Goal: Information Seeking & Learning: Learn about a topic

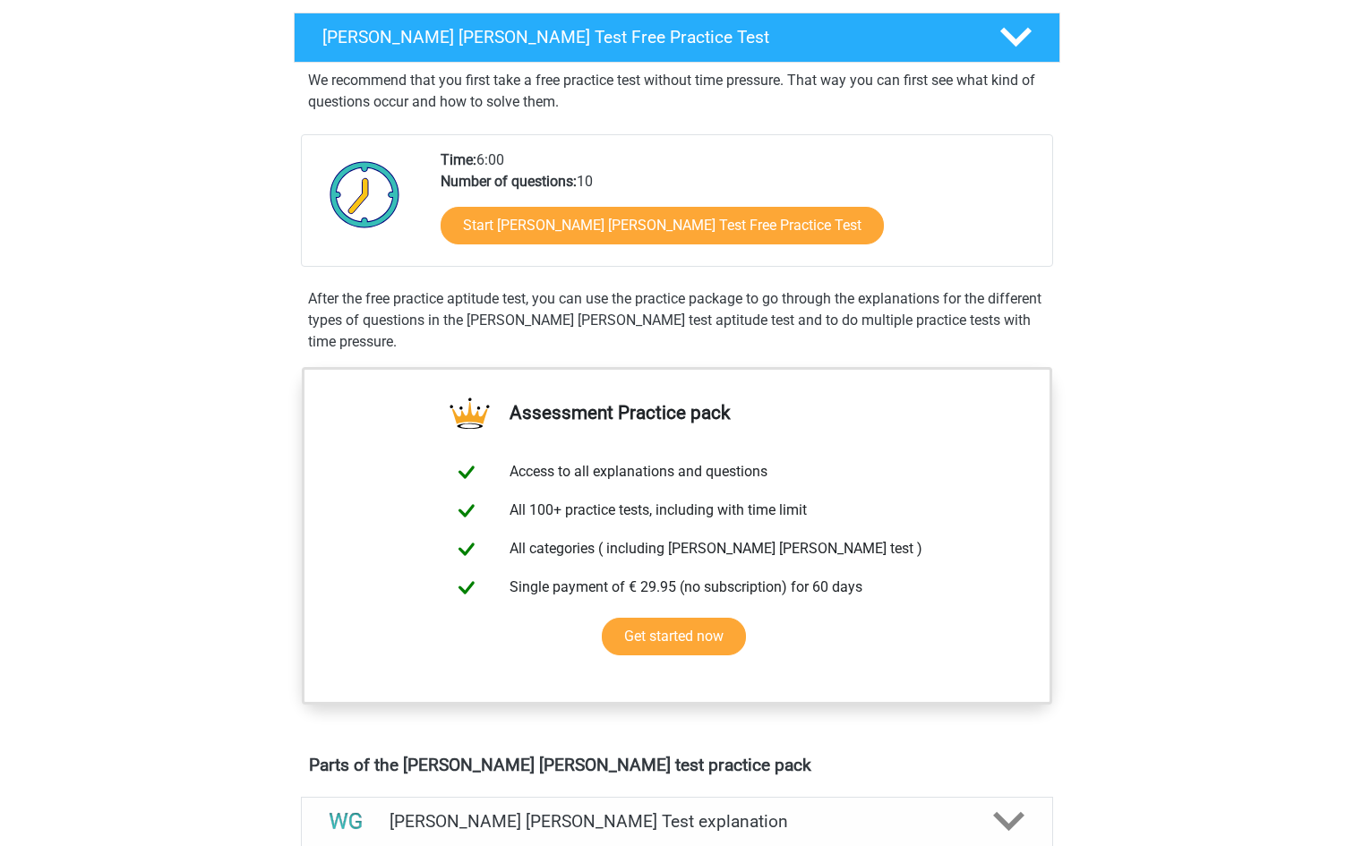
scroll to position [301, 0]
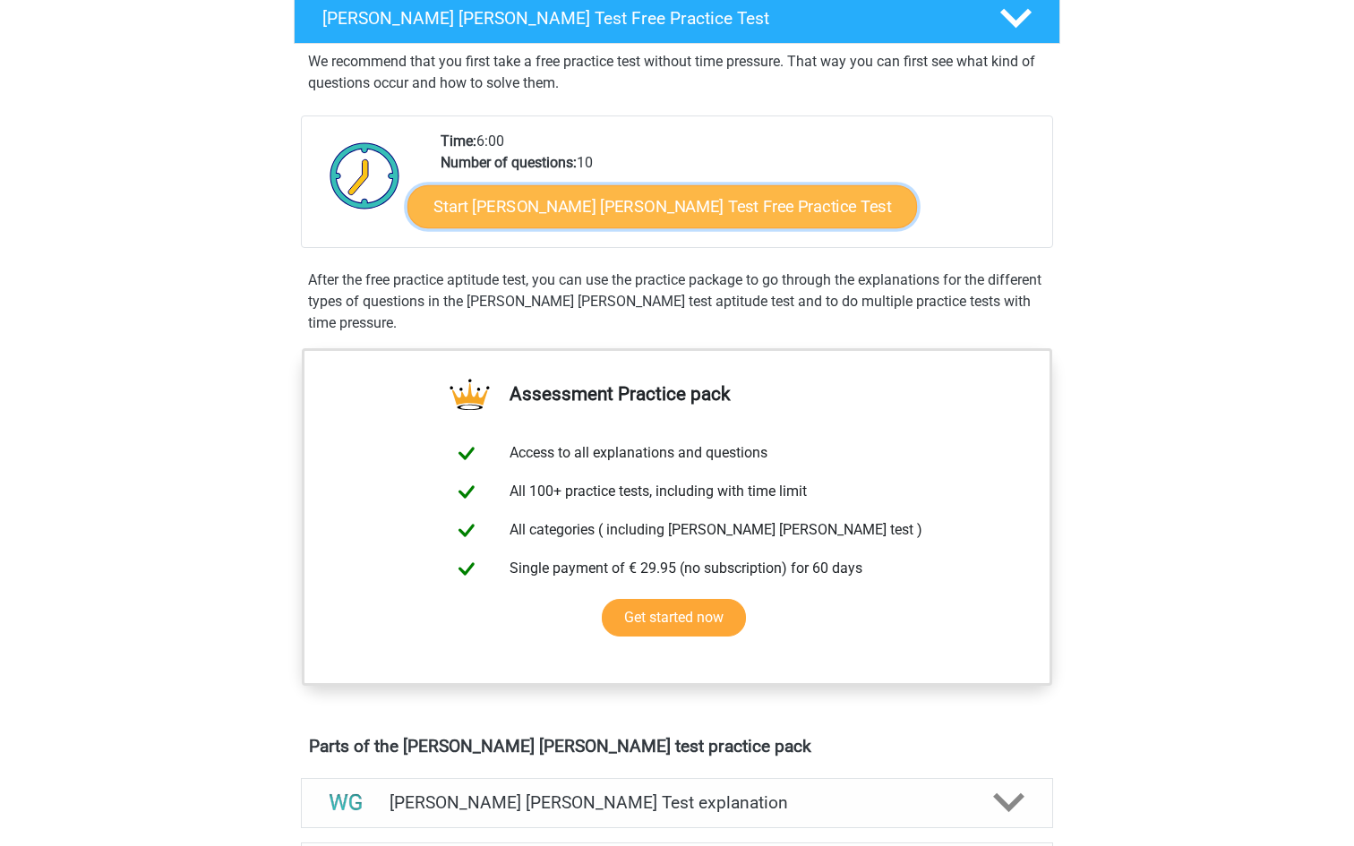
click at [615, 203] on link "Start Watson Glaser Test Free Practice Test" at bounding box center [663, 206] width 510 height 43
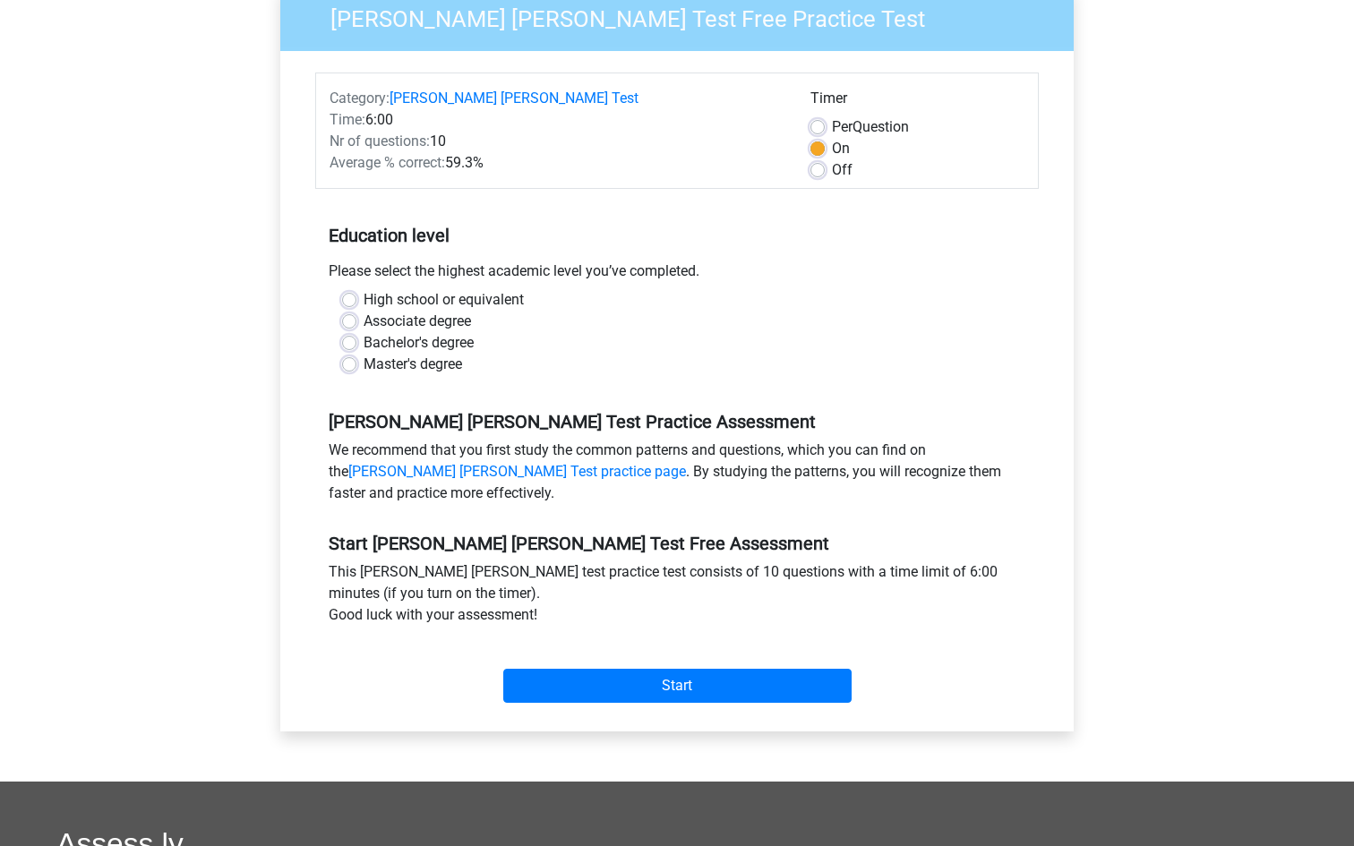
scroll to position [258, 0]
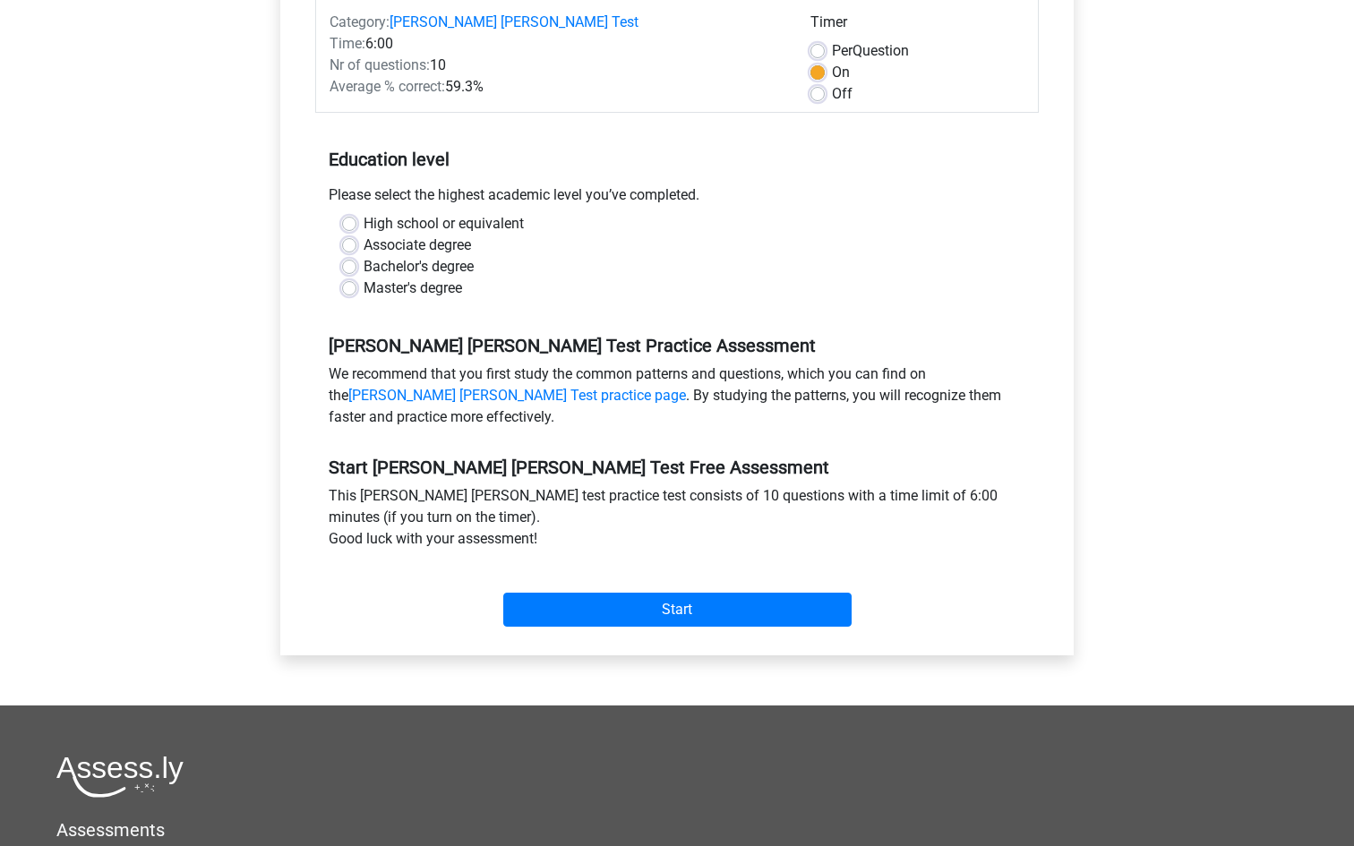
click at [408, 256] on label "Bachelor's degree" at bounding box center [419, 266] width 110 height 21
click at [357, 256] on input "Bachelor's degree" at bounding box center [349, 265] width 14 height 18
radio input "true"
click at [494, 213] on label "High school or equivalent" at bounding box center [444, 223] width 160 height 21
click at [357, 213] on input "High school or equivalent" at bounding box center [349, 222] width 14 height 18
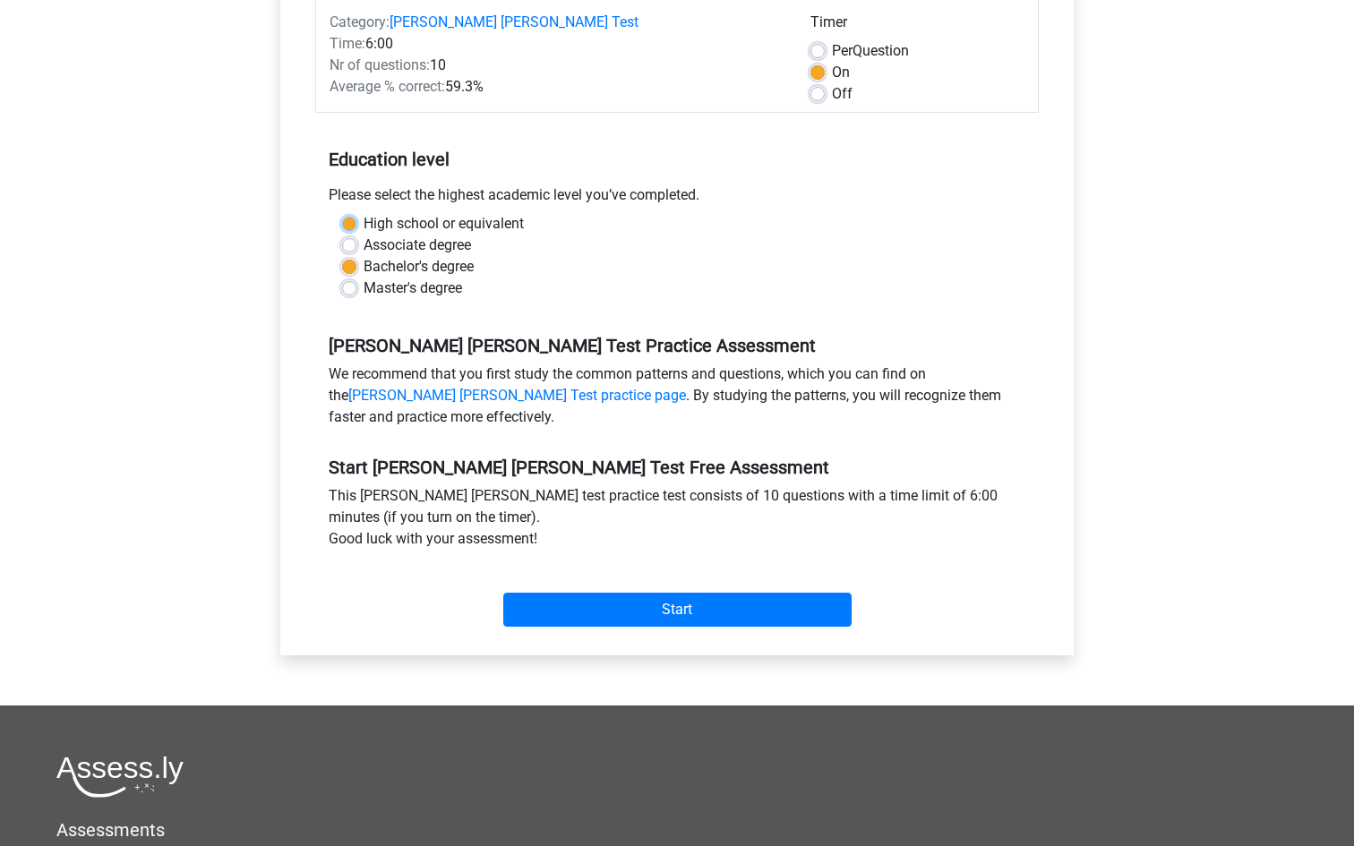
radio input "true"
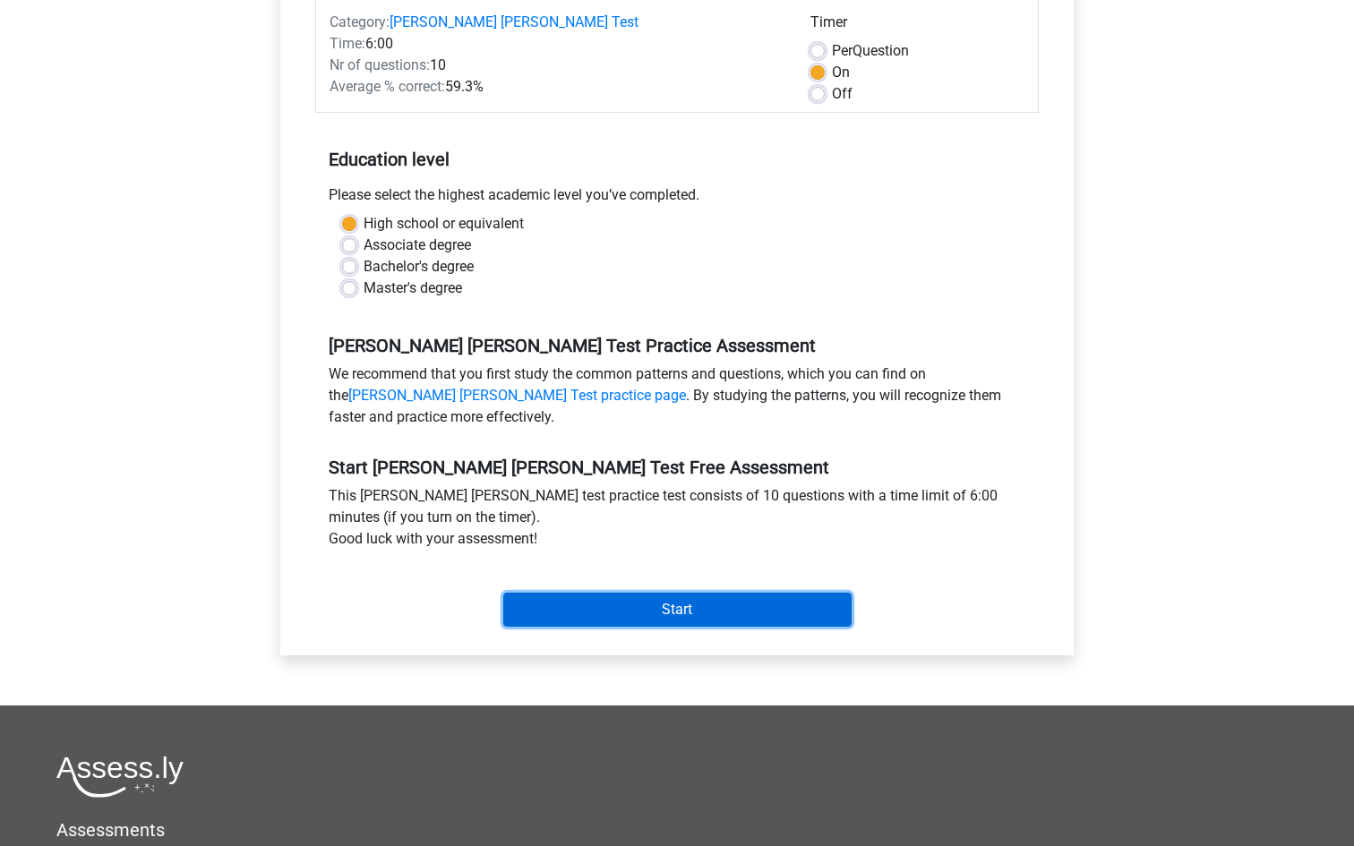
click at [649, 593] on input "Start" at bounding box center [677, 610] width 348 height 34
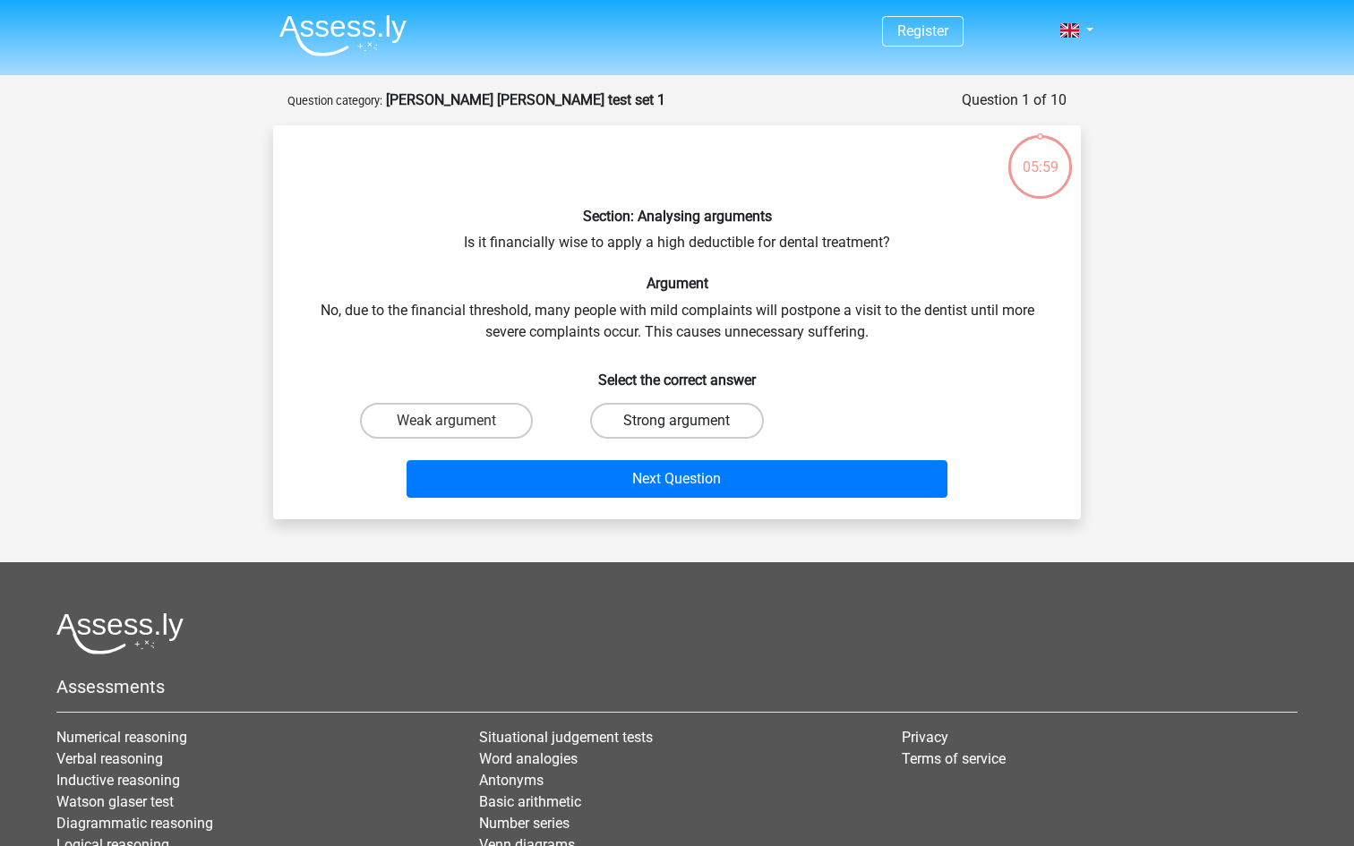
click at [641, 428] on label "Strong argument" at bounding box center [676, 421] width 173 height 36
click at [677, 428] on input "Strong argument" at bounding box center [683, 427] width 12 height 12
radio input "true"
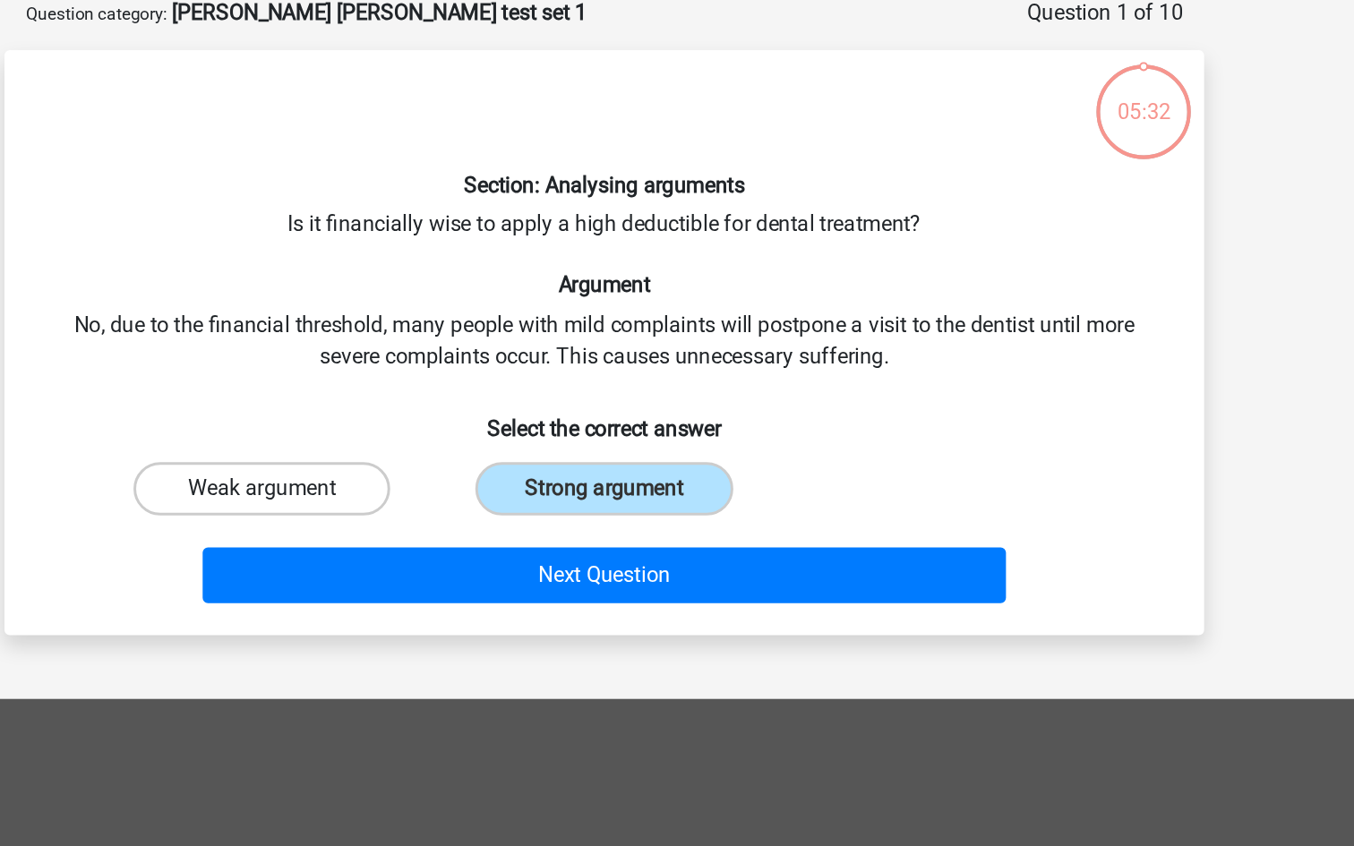
click at [512, 425] on label "Weak argument" at bounding box center [446, 421] width 173 height 36
click at [459, 425] on input "Weak argument" at bounding box center [453, 427] width 12 height 12
radio input "true"
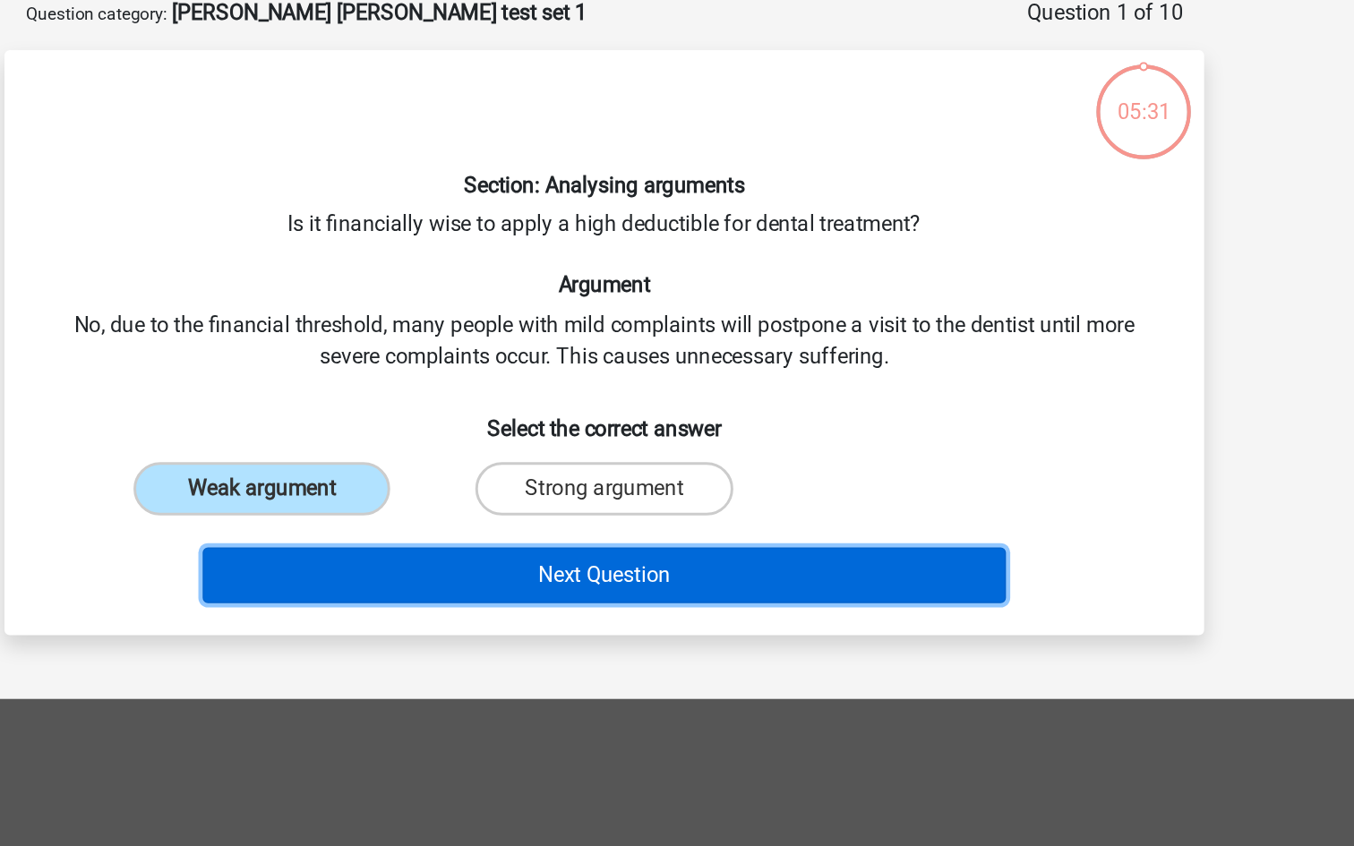
click at [558, 467] on button "Next Question" at bounding box center [678, 479] width 542 height 38
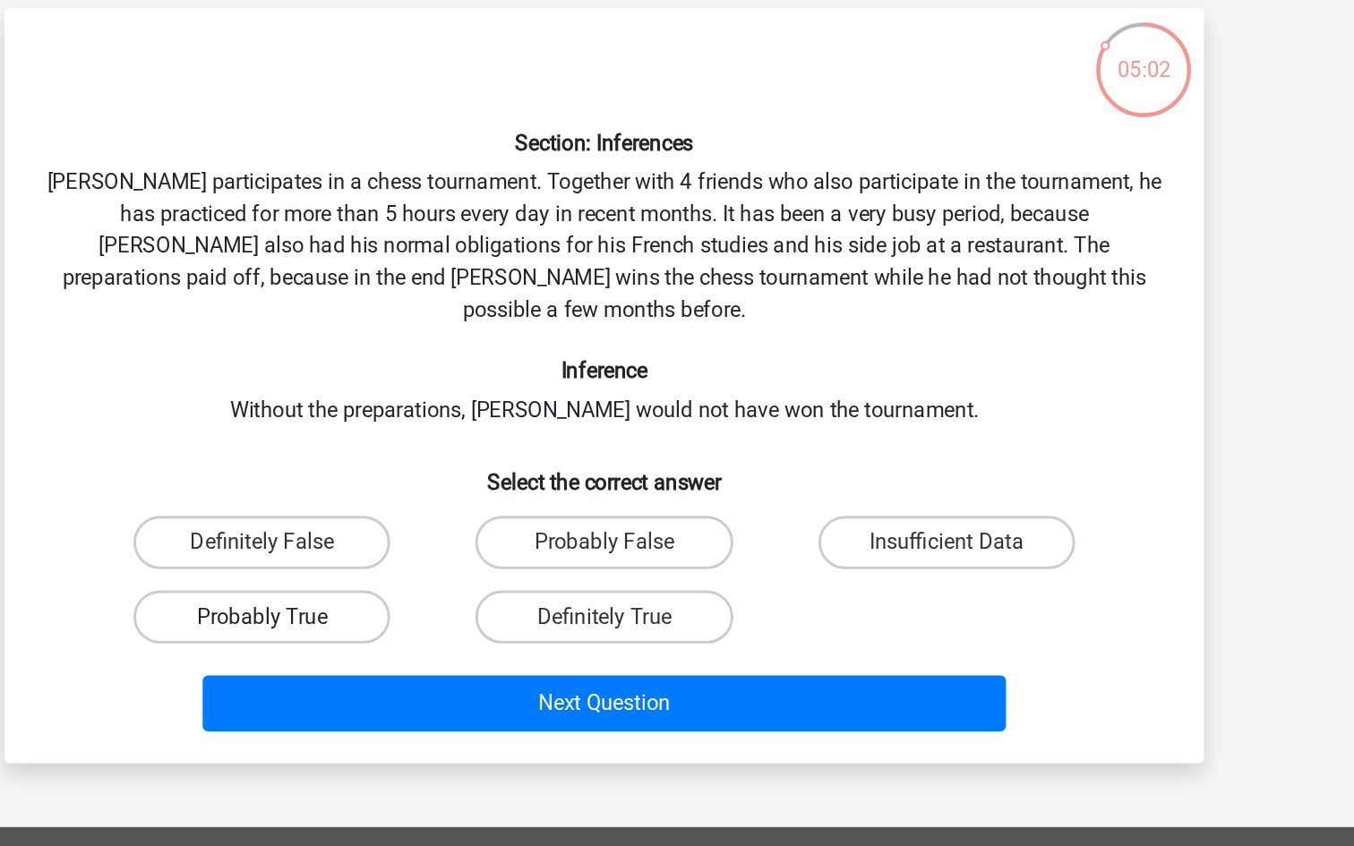
click at [509, 518] on label "Probably True" at bounding box center [446, 536] width 173 height 36
click at [459, 536] on input "Probably True" at bounding box center [453, 542] width 12 height 12
radio input "true"
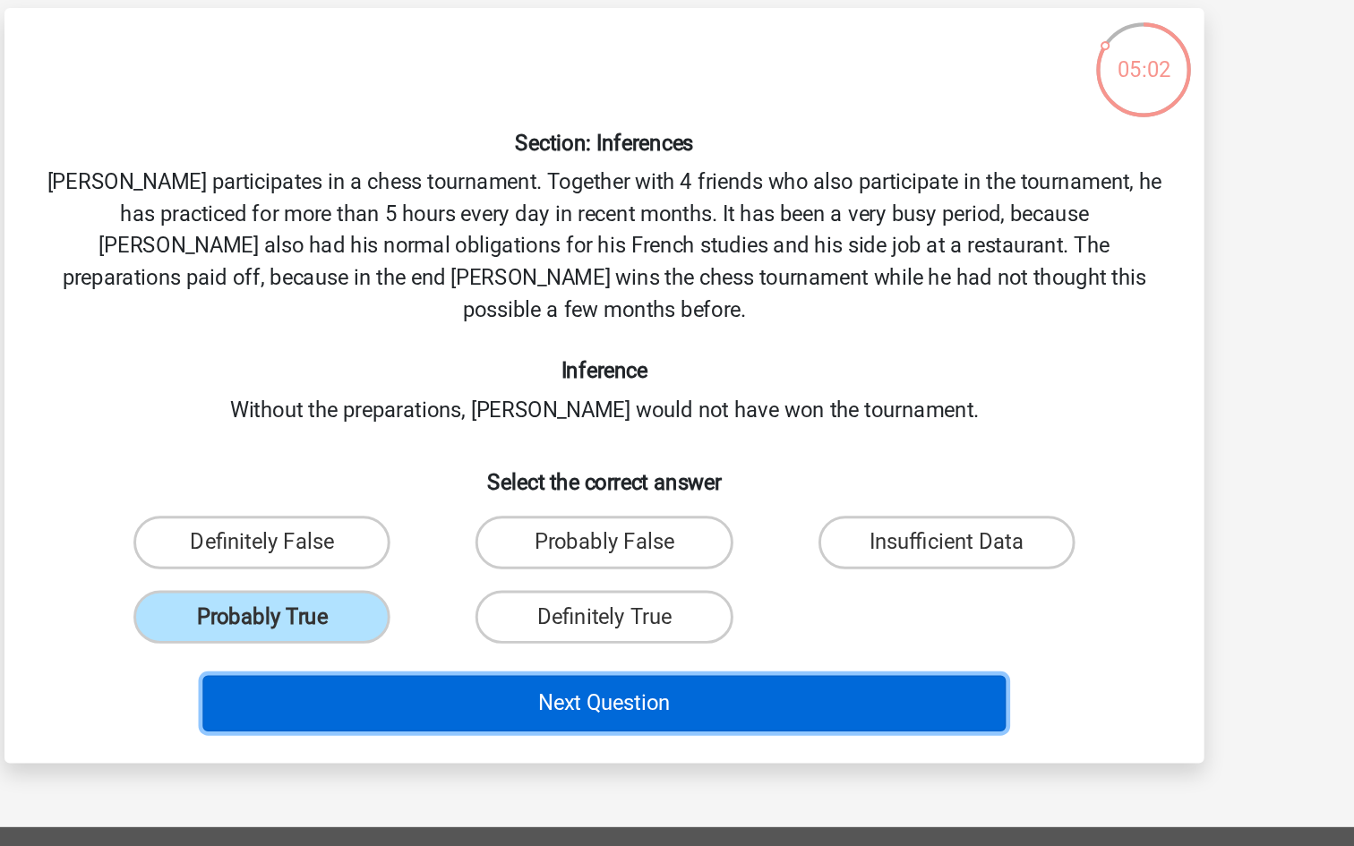
click at [603, 575] on button "Next Question" at bounding box center [678, 594] width 542 height 38
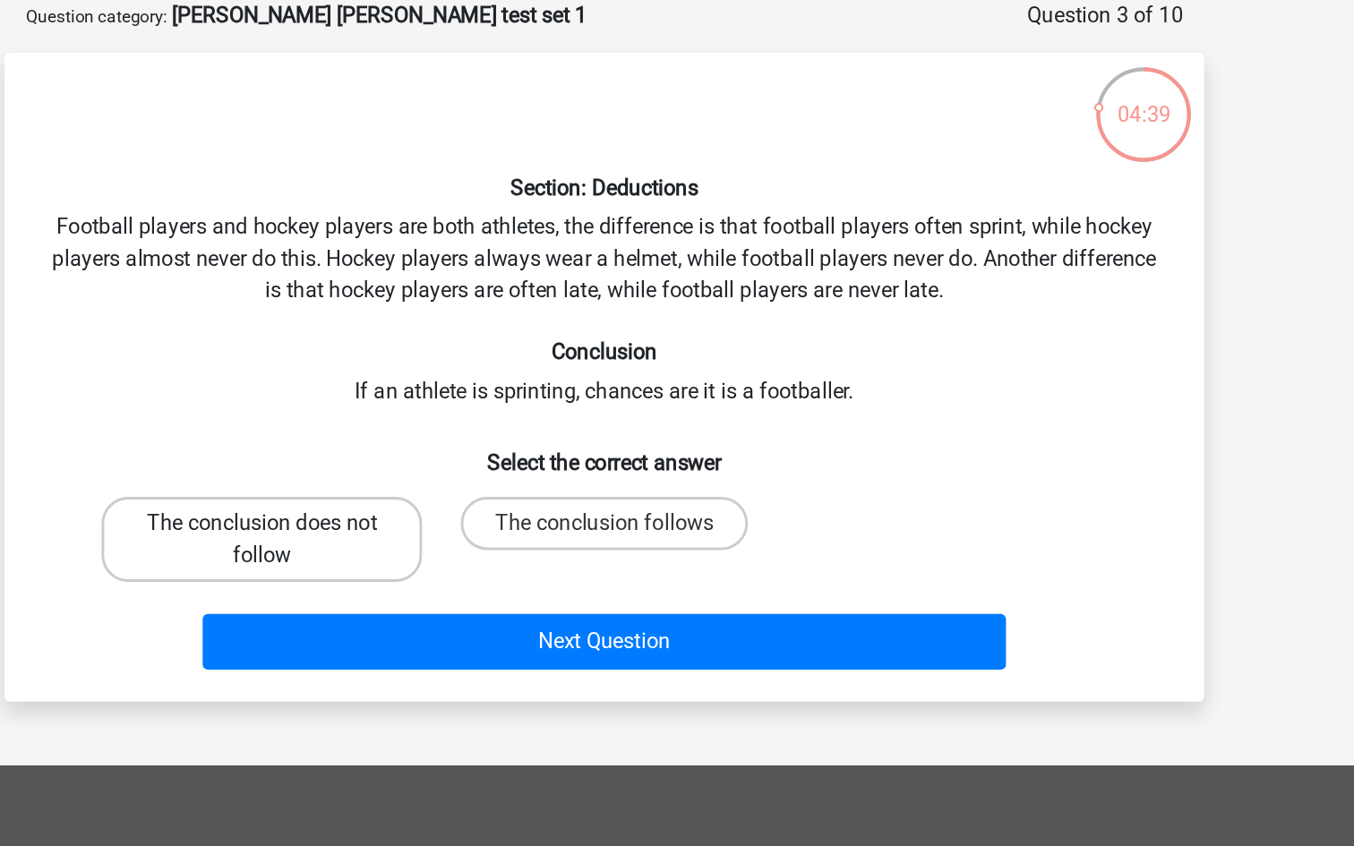
click at [523, 446] on label "The conclusion does not follow" at bounding box center [447, 453] width 216 height 57
click at [459, 446] on input "The conclusion does not follow" at bounding box center [453, 448] width 12 height 12
radio input "true"
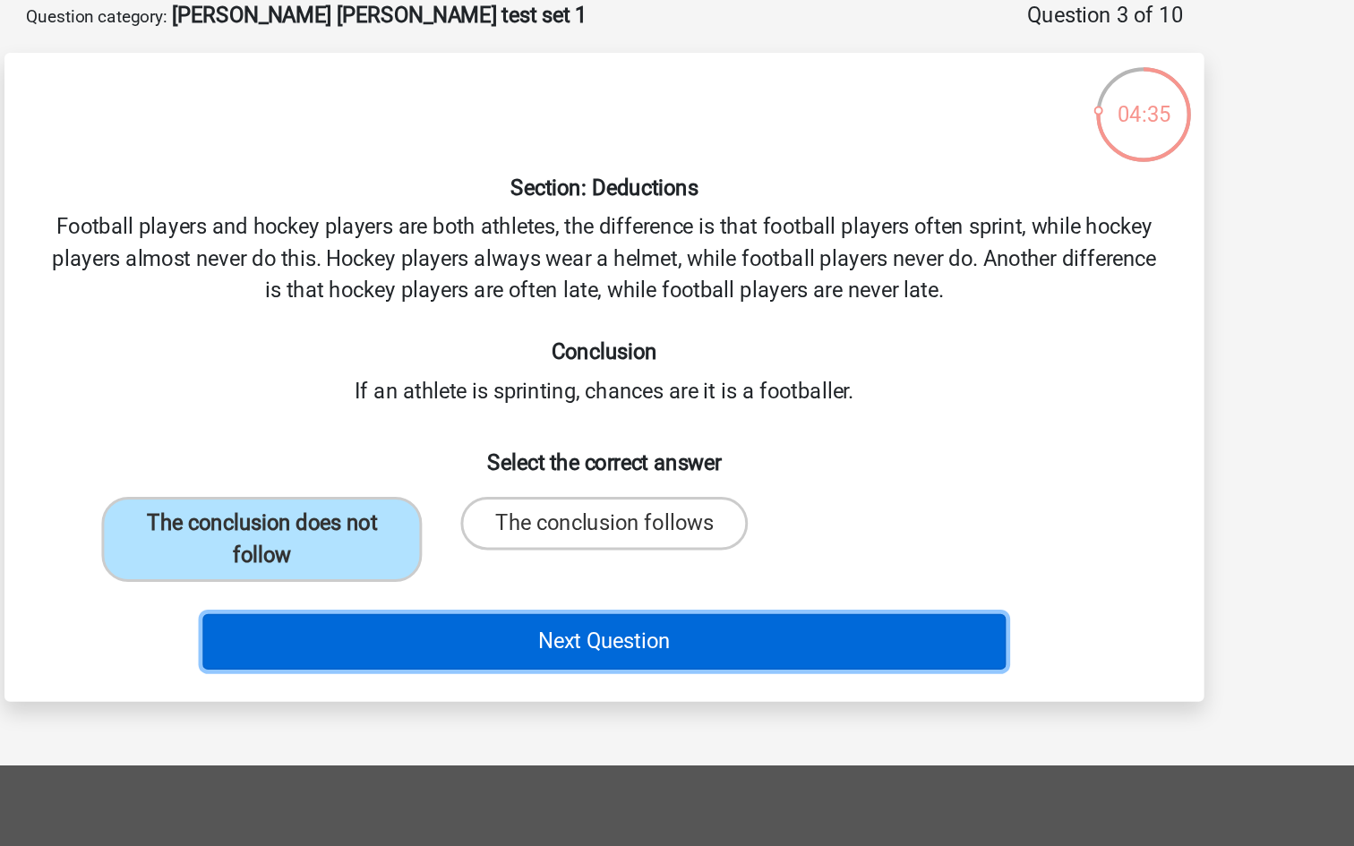
click at [610, 529] on button "Next Question" at bounding box center [678, 522] width 542 height 38
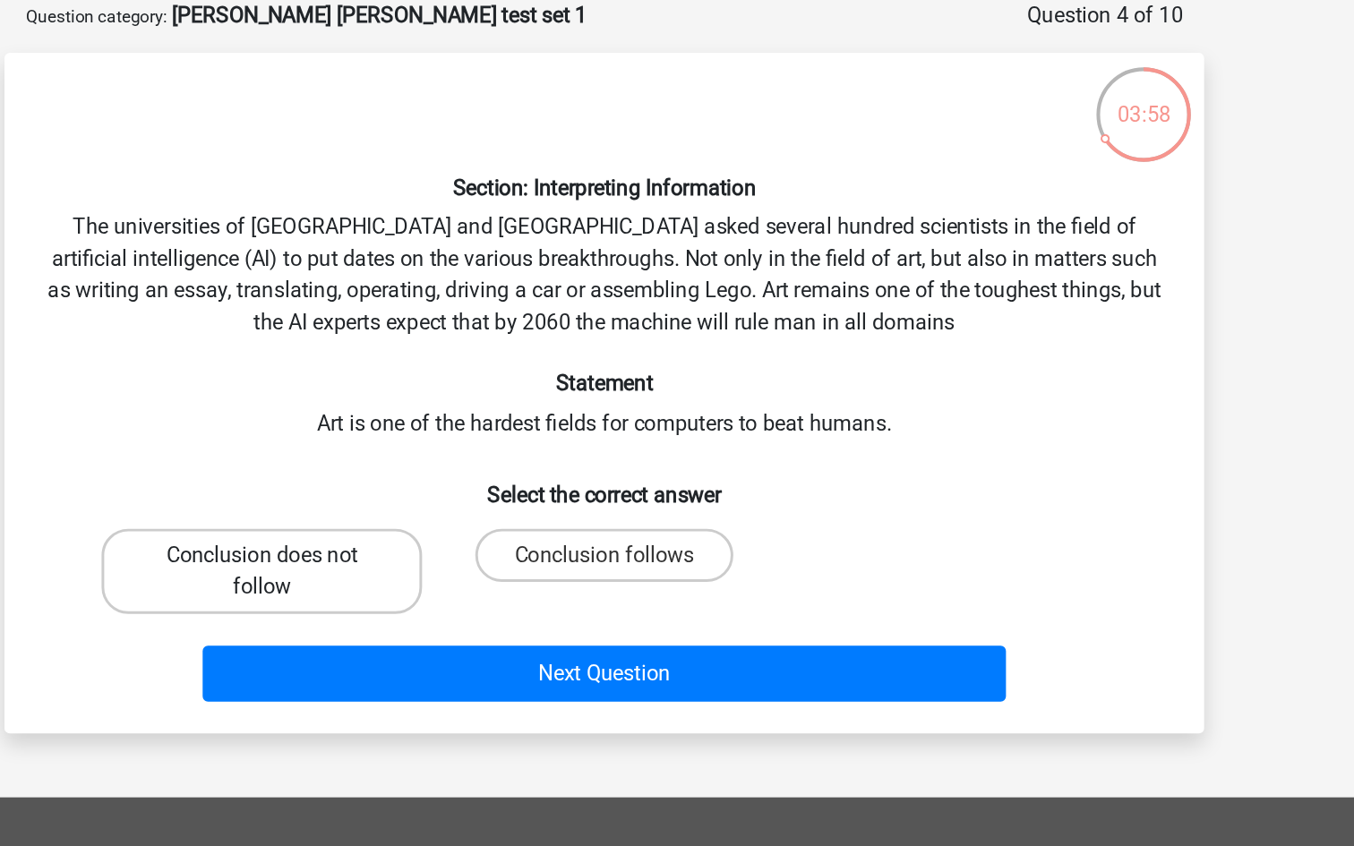
click at [498, 468] on label "Conclusion does not follow" at bounding box center [447, 474] width 216 height 57
click at [459, 468] on input "Conclusion does not follow" at bounding box center [453, 470] width 12 height 12
radio input "true"
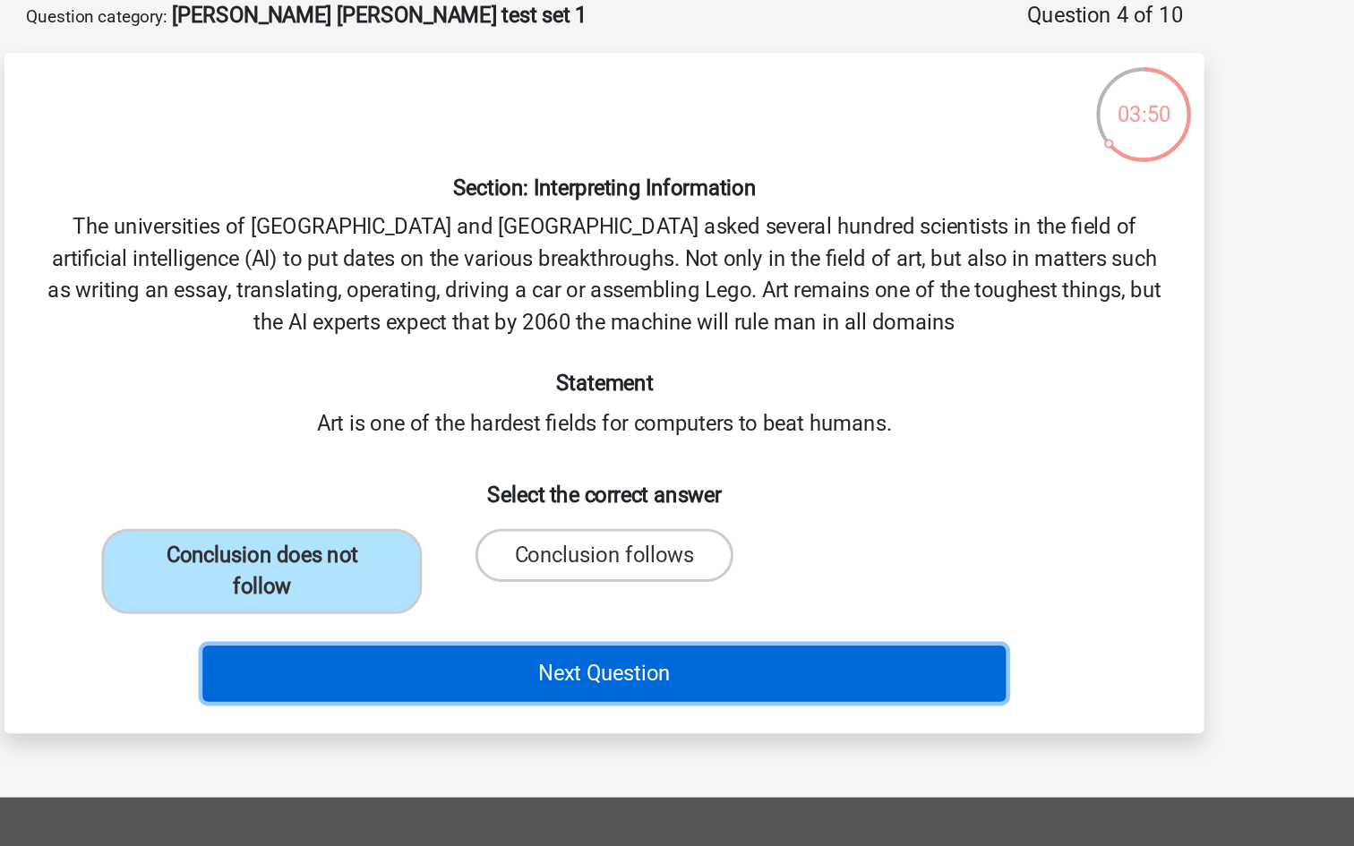
click at [648, 541] on button "Next Question" at bounding box center [678, 544] width 542 height 38
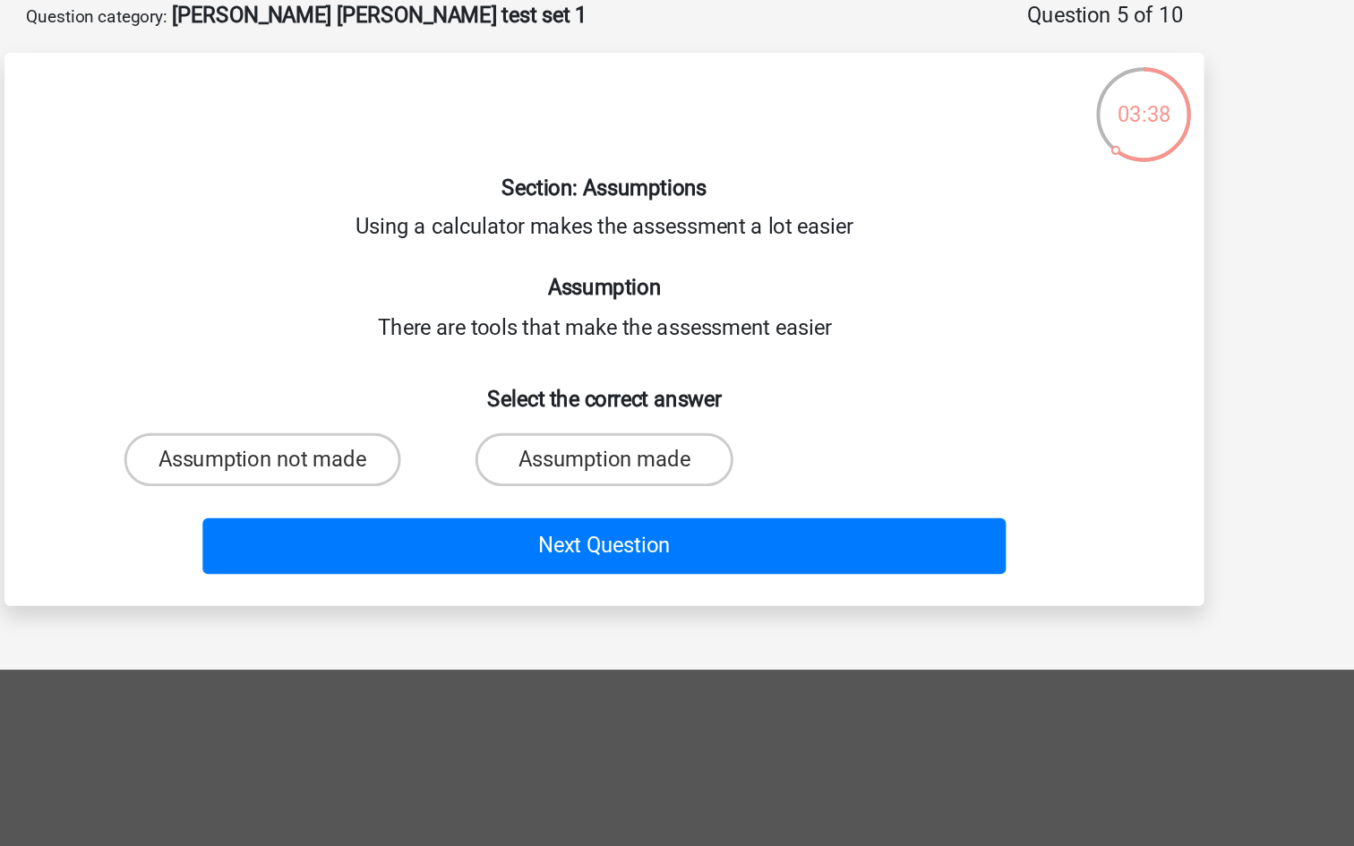
click at [682, 400] on input "Assumption made" at bounding box center [683, 406] width 12 height 12
radio input "true"
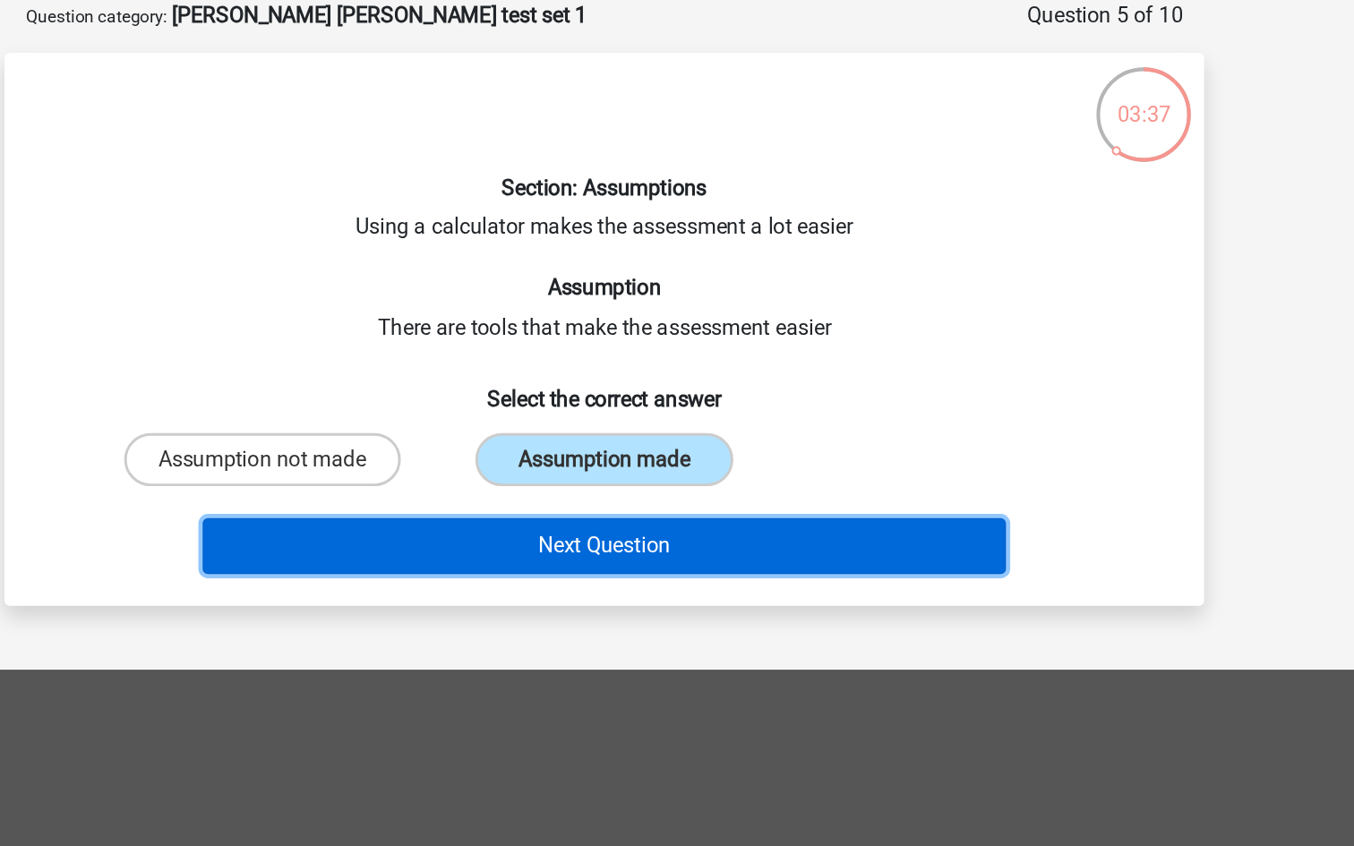
click at [679, 467] on button "Next Question" at bounding box center [678, 458] width 542 height 38
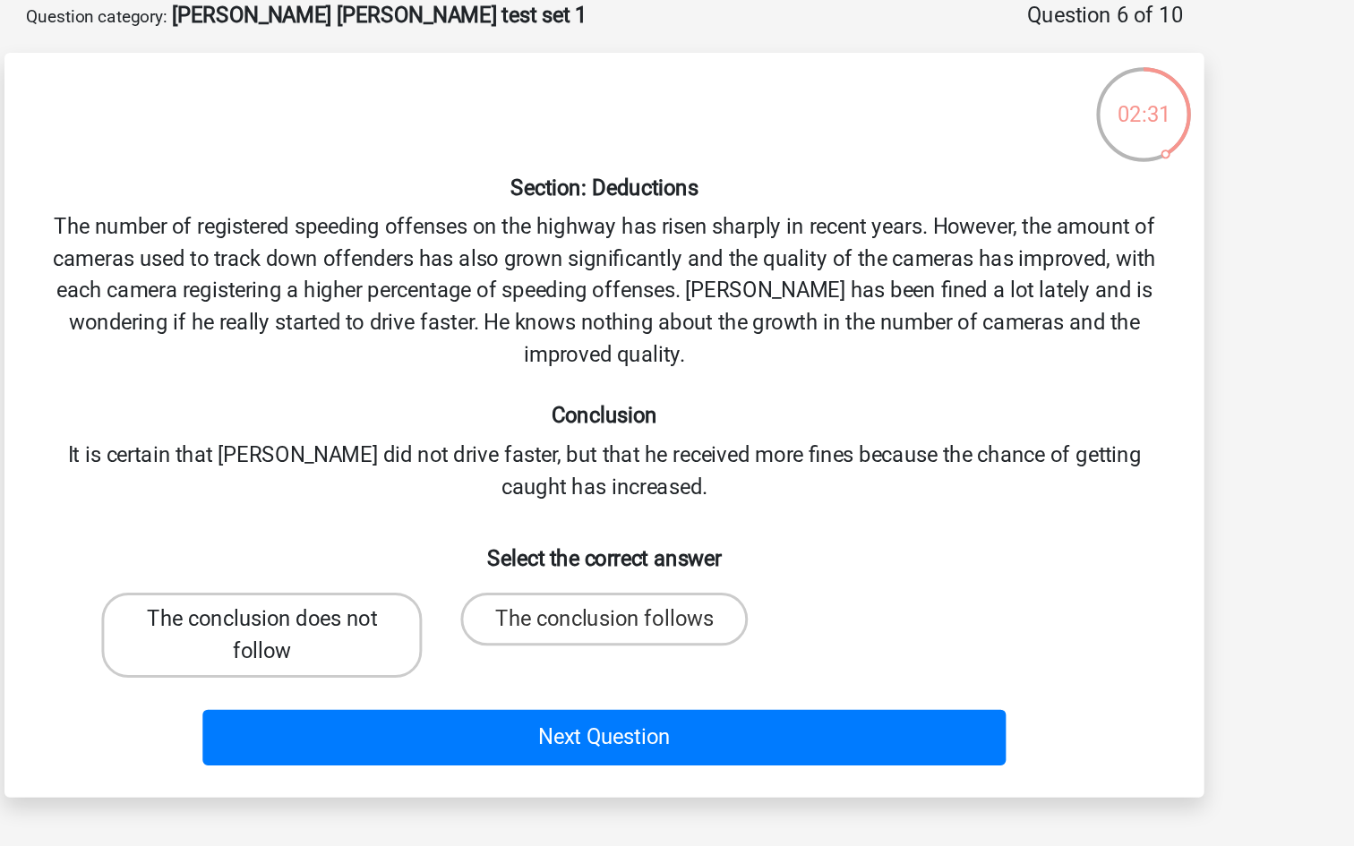
click at [510, 501] on label "The conclusion does not follow" at bounding box center [447, 517] width 216 height 57
click at [459, 507] on input "The conclusion does not follow" at bounding box center [453, 513] width 12 height 12
radio input "true"
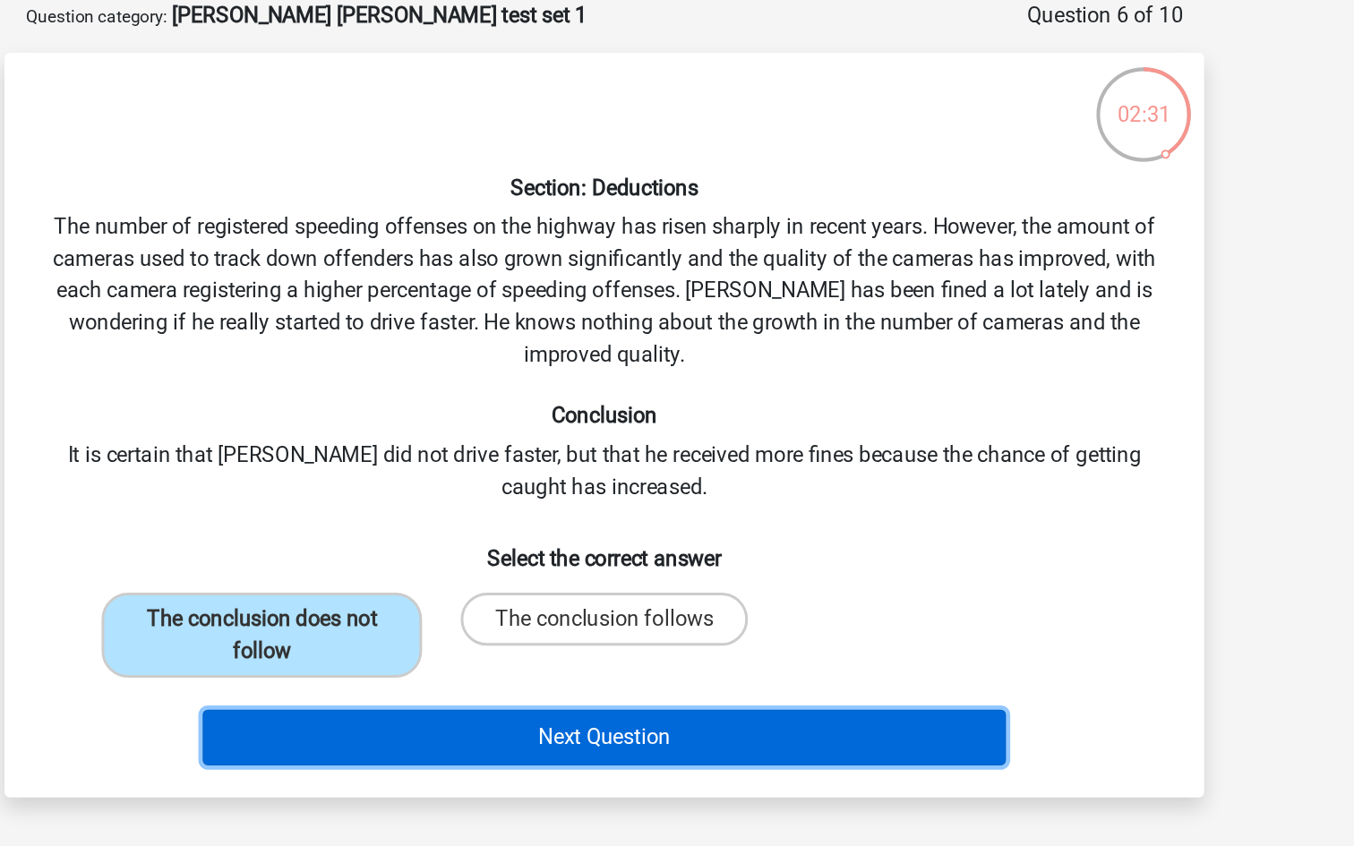
click at [589, 593] on button "Next Question" at bounding box center [678, 587] width 542 height 38
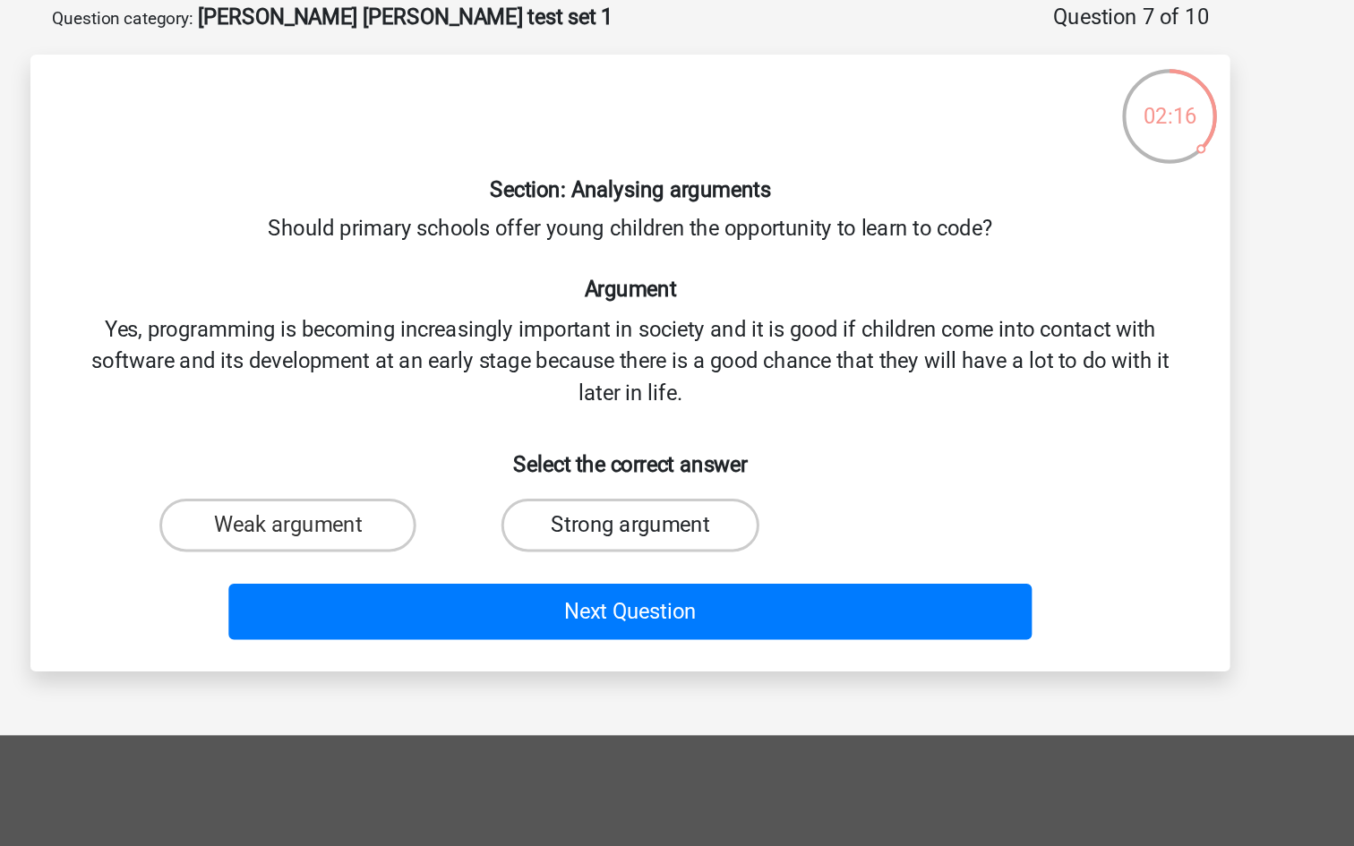
drag, startPoint x: 708, startPoint y: 438, endPoint x: 738, endPoint y: 428, distance: 32.0
click at [708, 437] on label "Strong argument" at bounding box center [676, 443] width 173 height 36
click at [689, 442] on input "Strong argument" at bounding box center [683, 448] width 12 height 12
radio input "true"
click at [798, 421] on div "Weak argument Strong argument" at bounding box center [677, 442] width 692 height 50
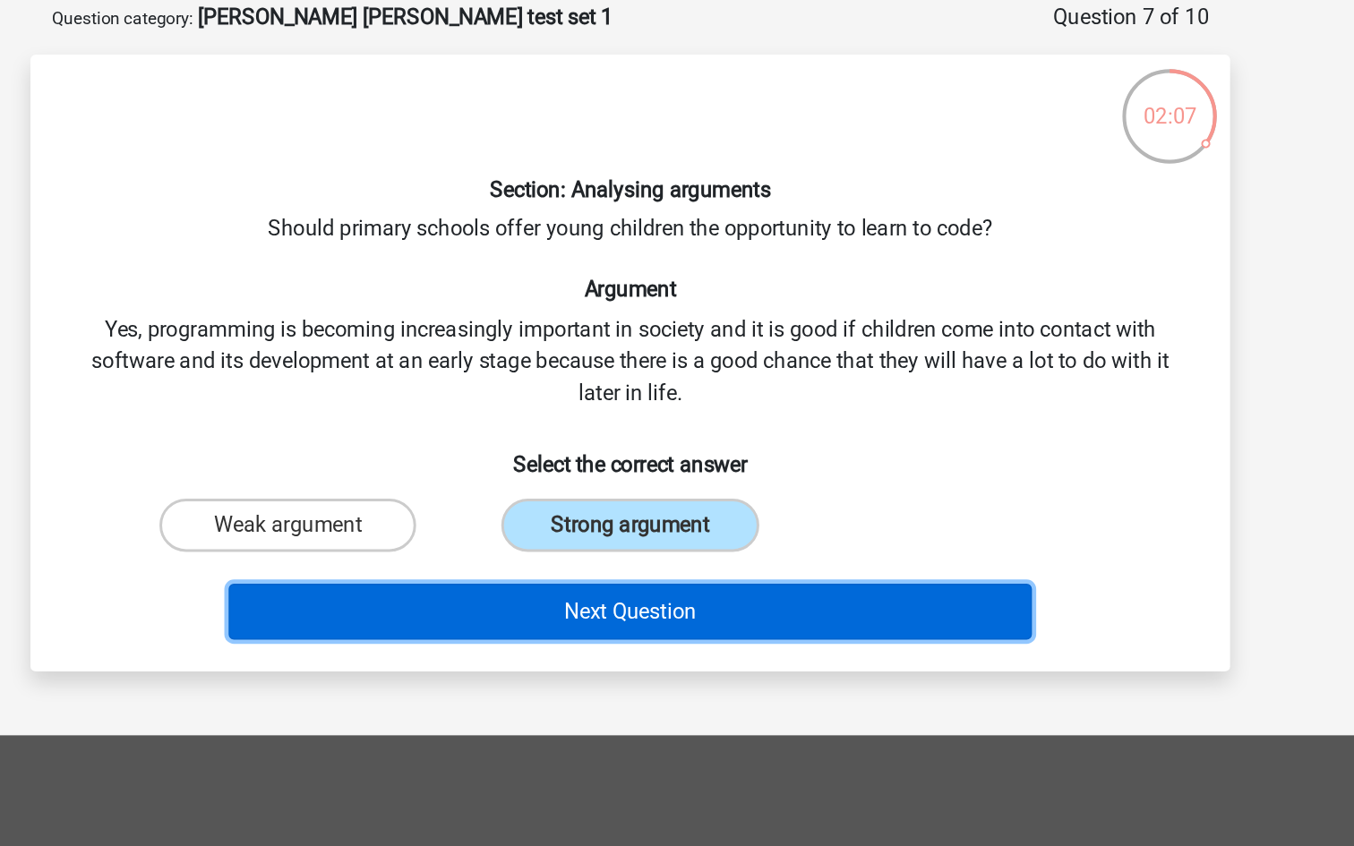
click at [571, 497] on button "Next Question" at bounding box center [678, 501] width 542 height 38
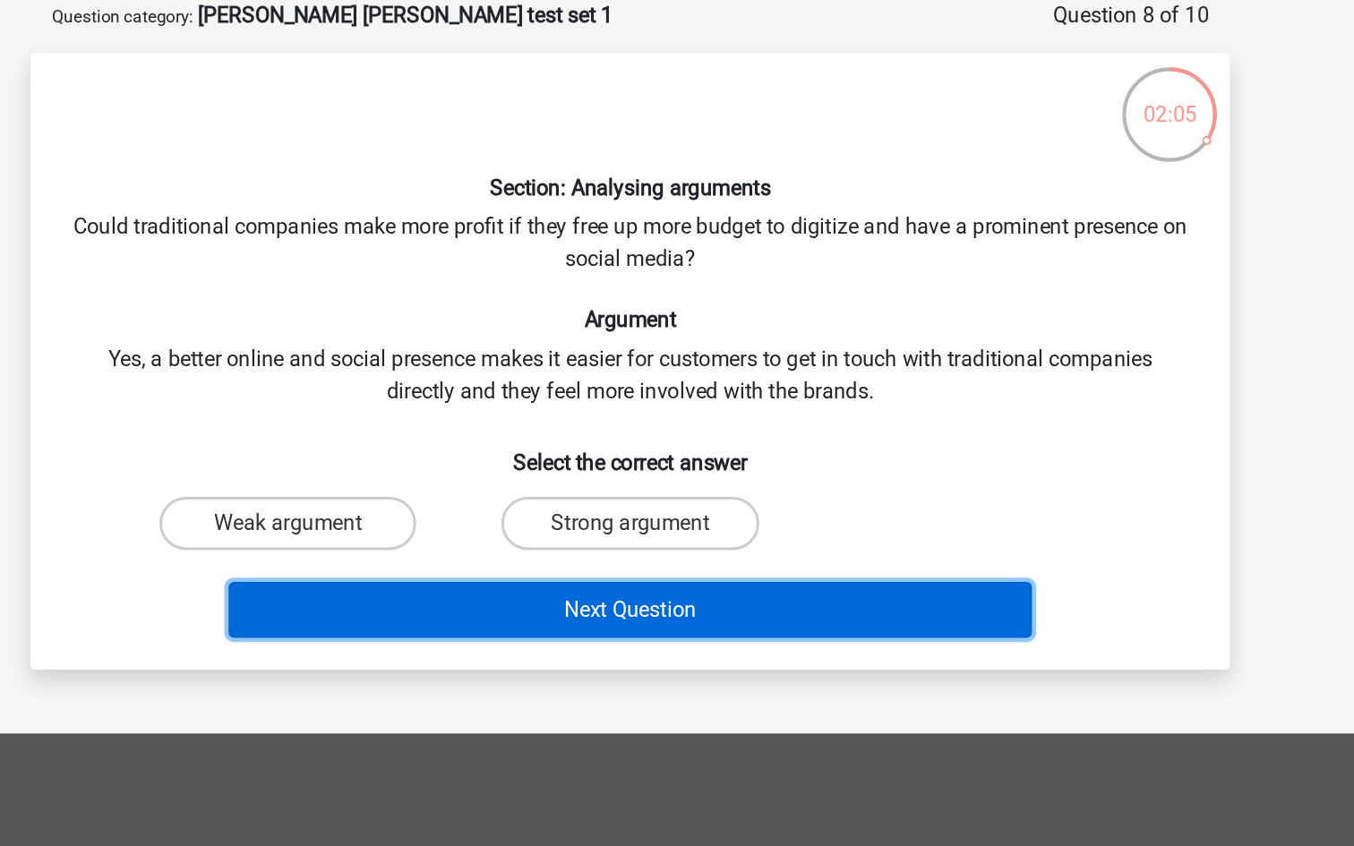
drag, startPoint x: 633, startPoint y: 502, endPoint x: 654, endPoint y: 337, distance: 166.1
click at [654, 336] on div "Section: Analysing arguments Could traditional companies make more profit if th…" at bounding box center [677, 333] width 794 height 387
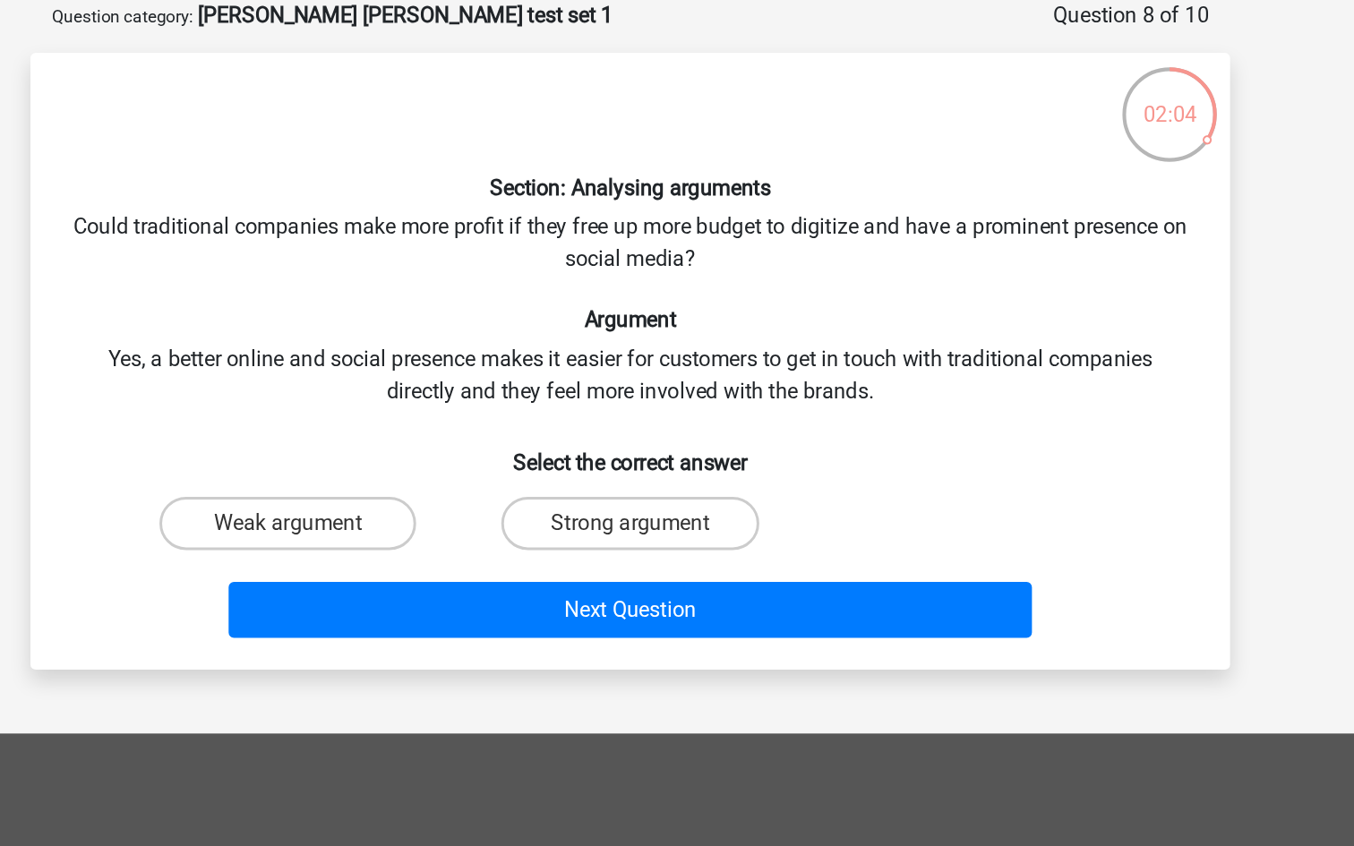
click at [654, 338] on div "Section: Analysing arguments Could traditional companies make more profit if th…" at bounding box center [677, 333] width 794 height 387
click at [488, 437] on label "Weak argument" at bounding box center [446, 443] width 173 height 36
click at [459, 442] on input "Weak argument" at bounding box center [453, 448] width 12 height 12
radio input "true"
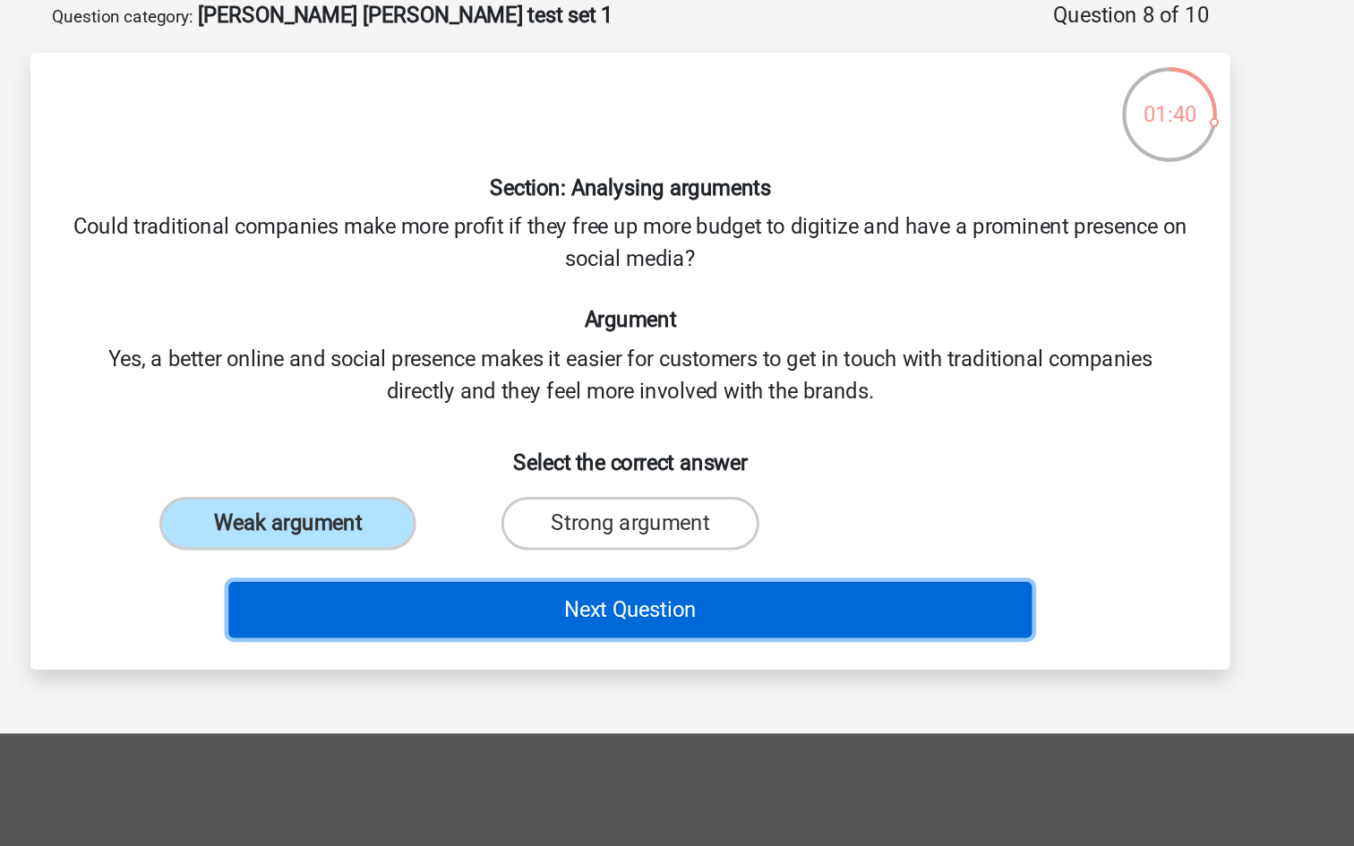
click at [664, 494] on button "Next Question" at bounding box center [678, 501] width 542 height 38
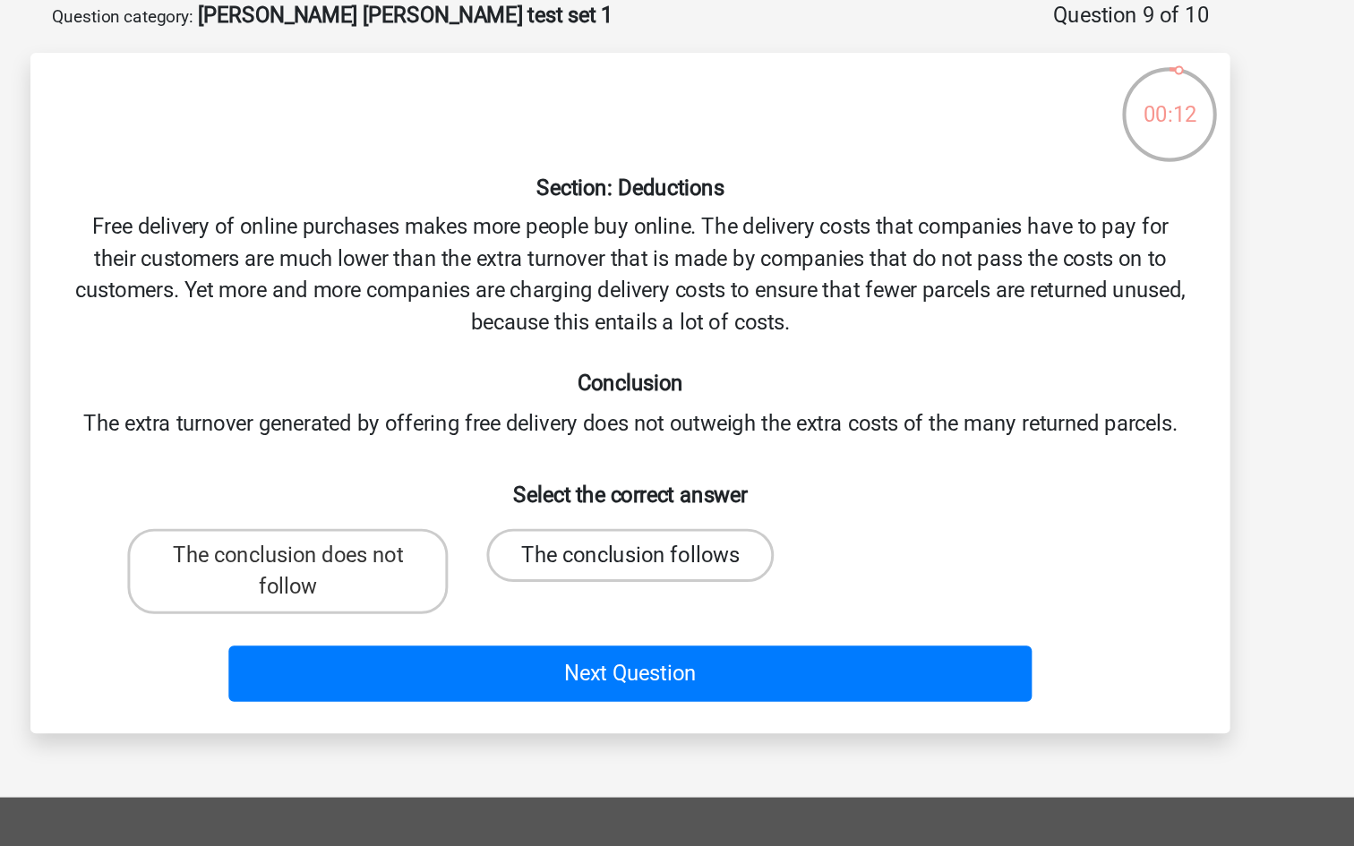
click at [623, 461] on label "The conclusion follows" at bounding box center [676, 464] width 193 height 36
click at [677, 464] on input "The conclusion follows" at bounding box center [683, 470] width 12 height 12
radio input "true"
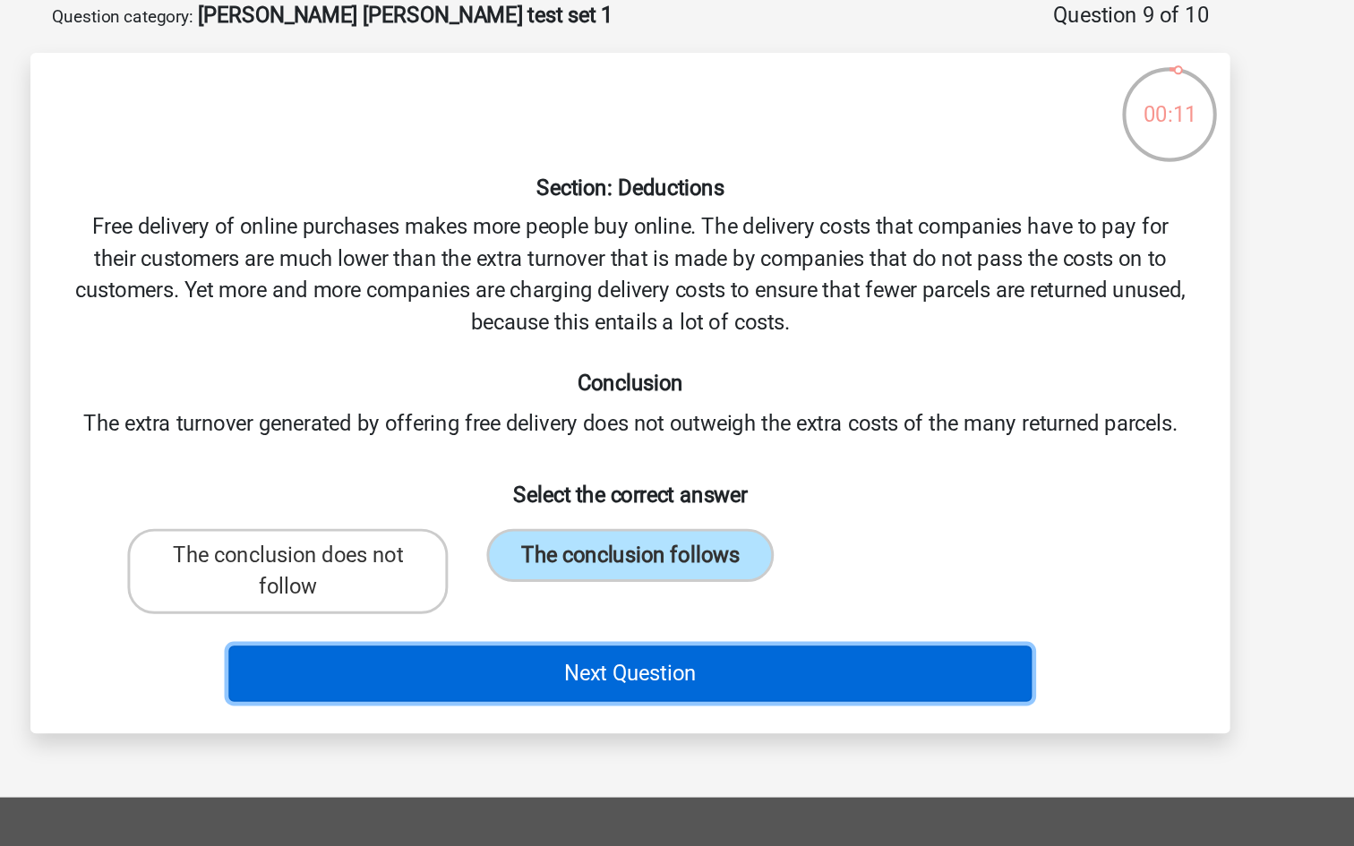
click at [672, 554] on button "Next Question" at bounding box center [678, 544] width 542 height 38
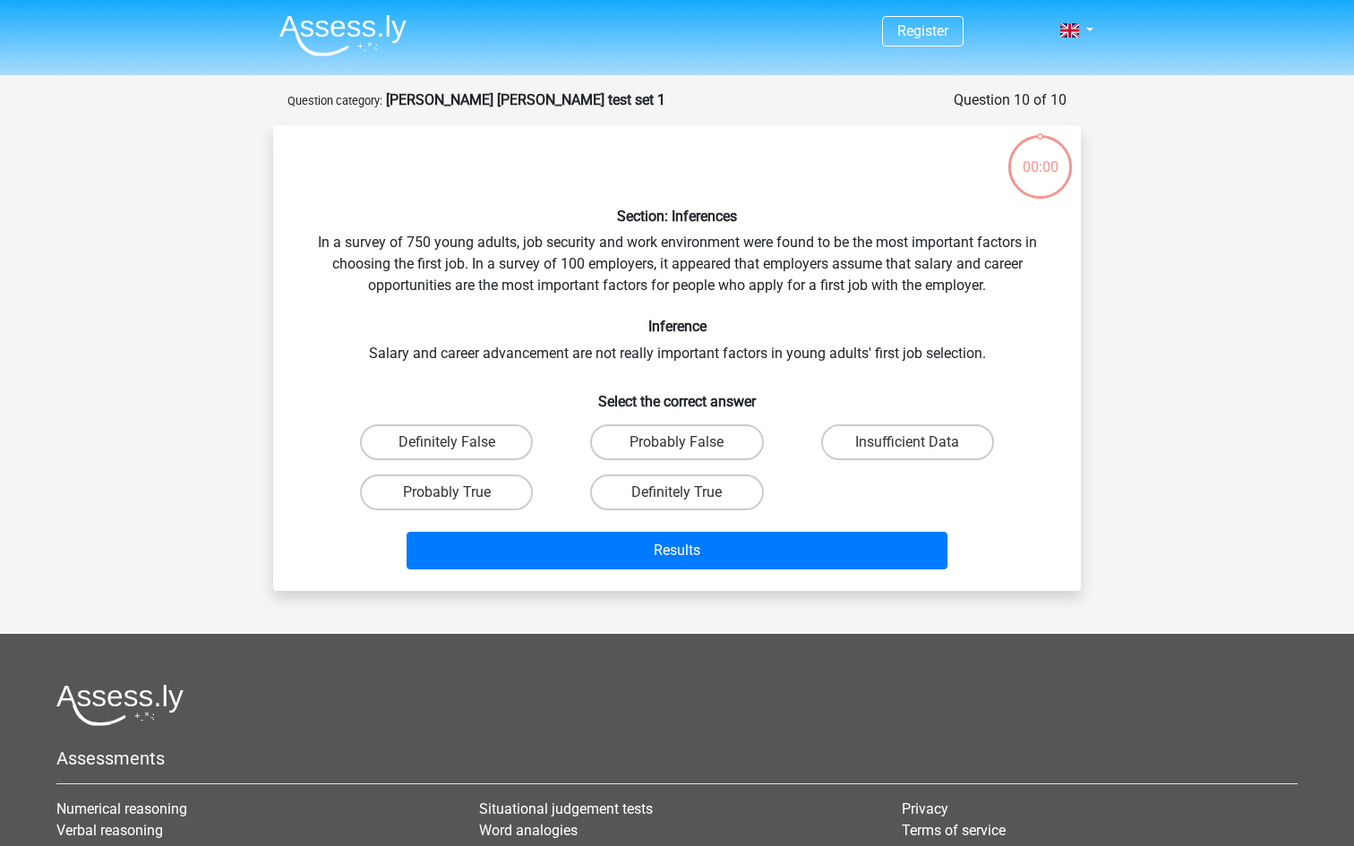
scroll to position [90, 0]
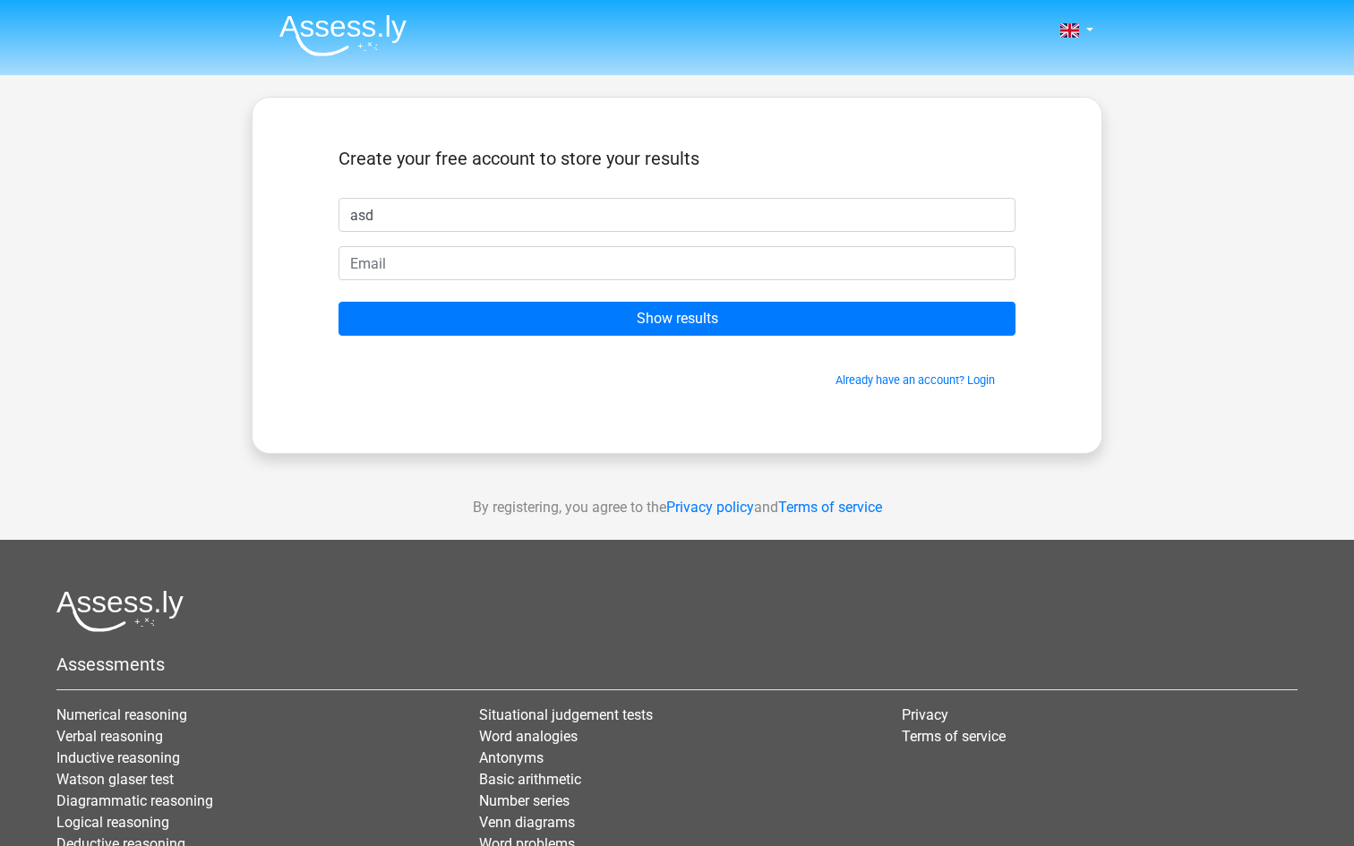
type input "asd"
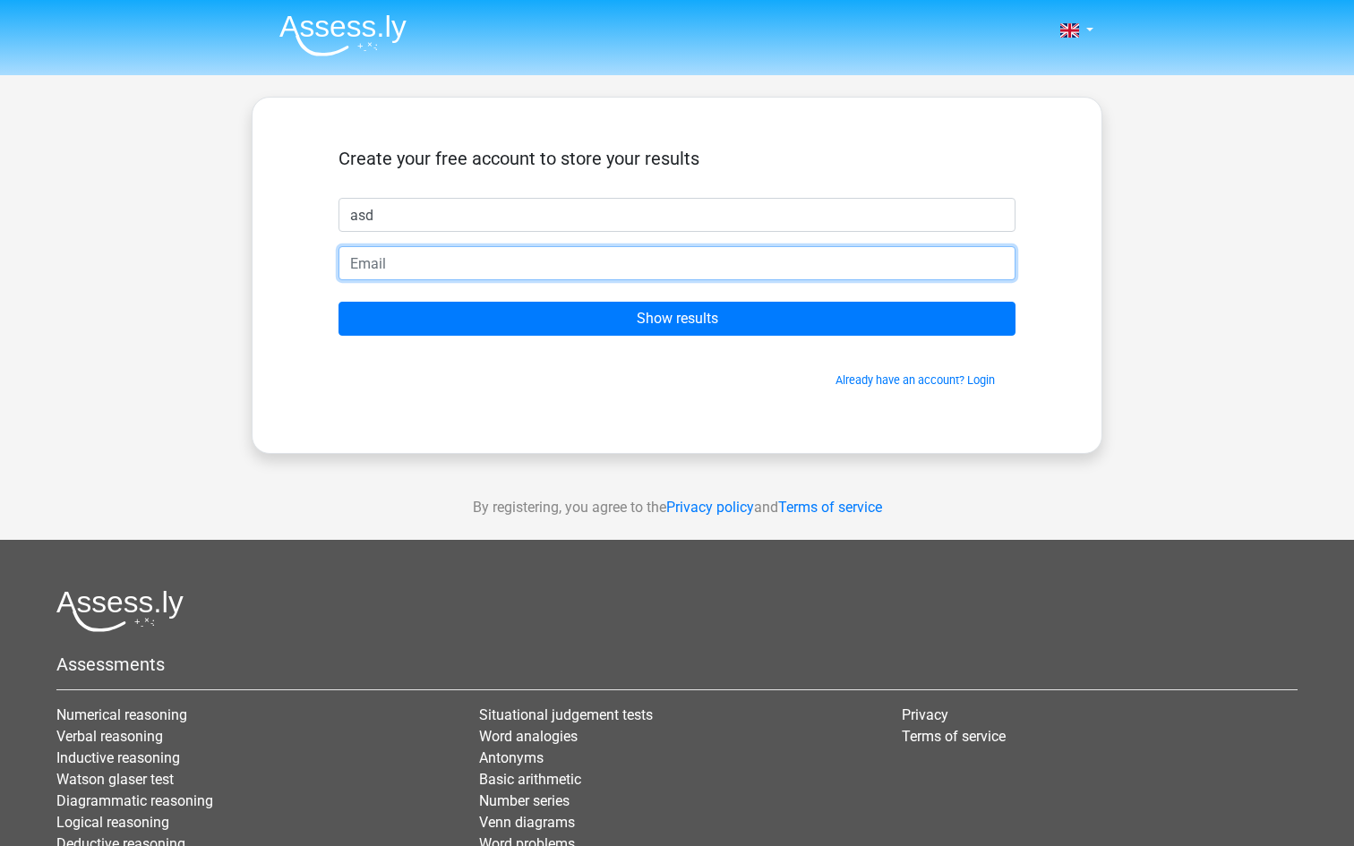
click at [604, 271] on input "email" at bounding box center [677, 263] width 677 height 34
type input "19a"
type input "[EMAIL_ADDRESS][DOMAIN_NAME]"
click at [339, 302] on input "Show results" at bounding box center [677, 319] width 677 height 34
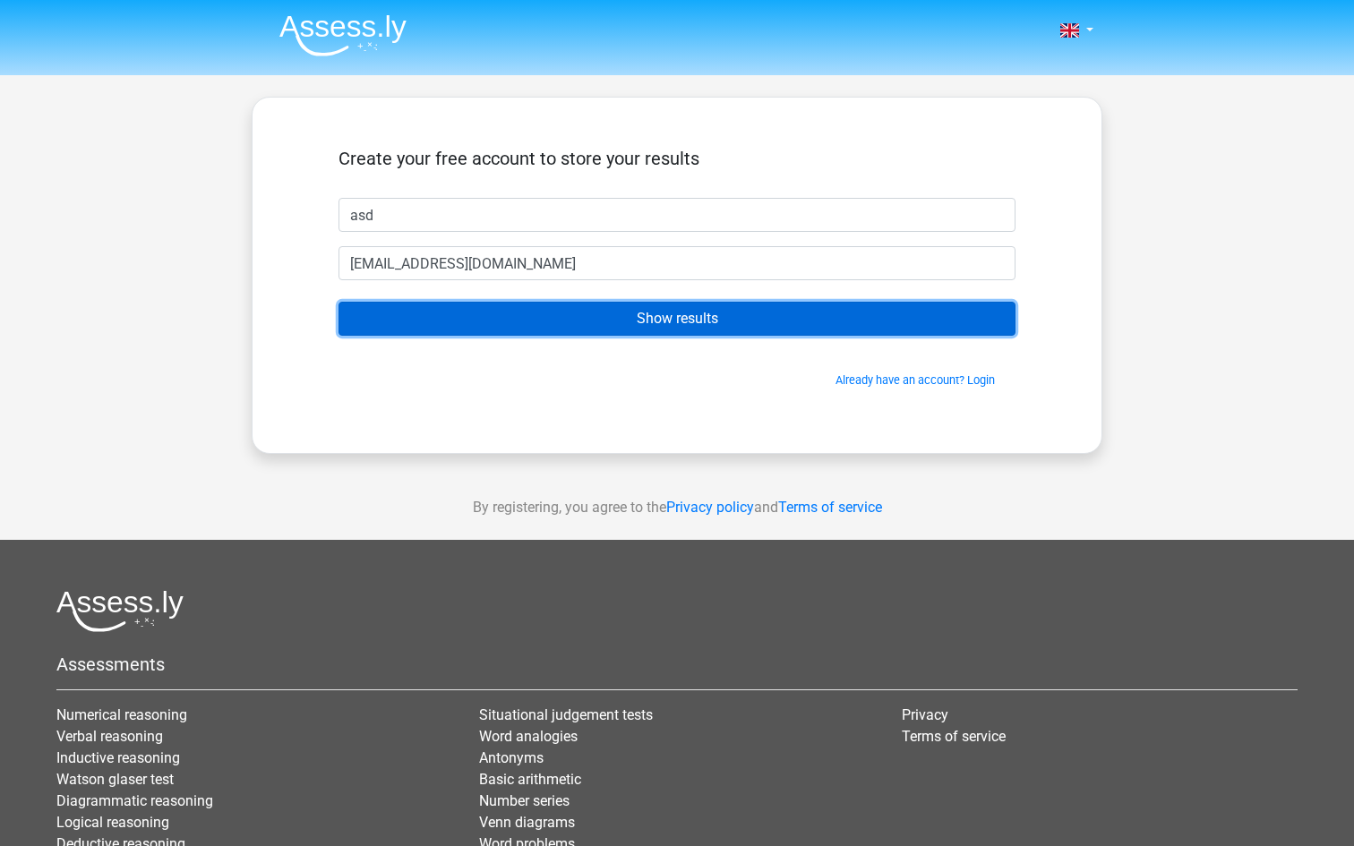
click at [748, 325] on input "Show results" at bounding box center [677, 319] width 677 height 34
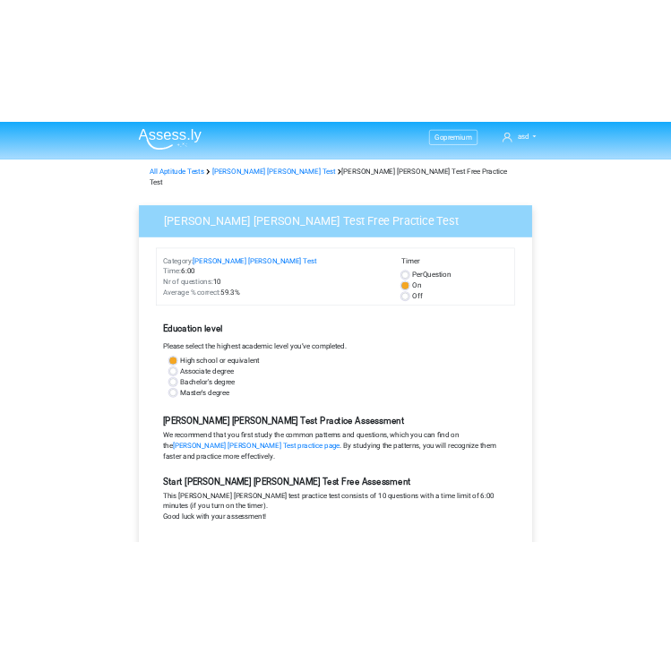
scroll to position [258, 0]
